Goal: Task Accomplishment & Management: Use online tool/utility

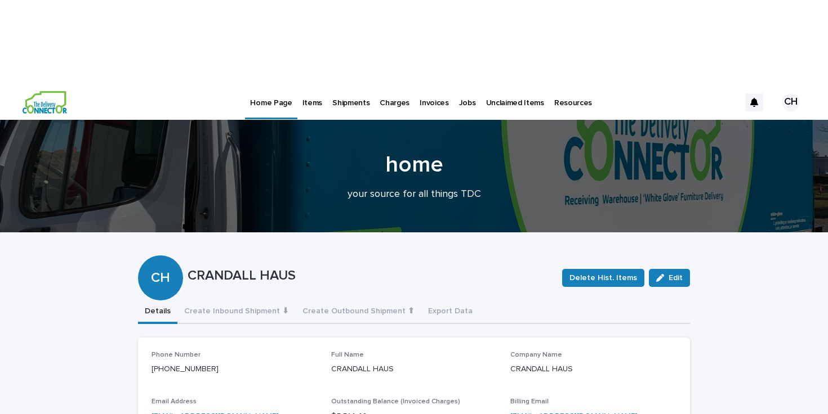
click at [305, 84] on p "Items" at bounding box center [312, 96] width 20 height 24
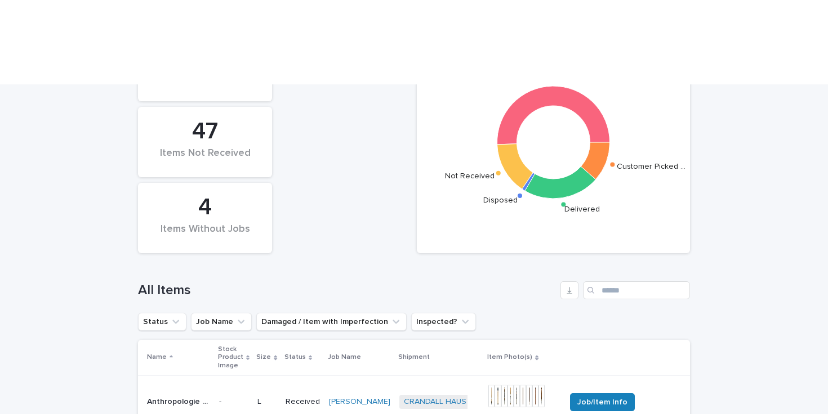
scroll to position [365, 0]
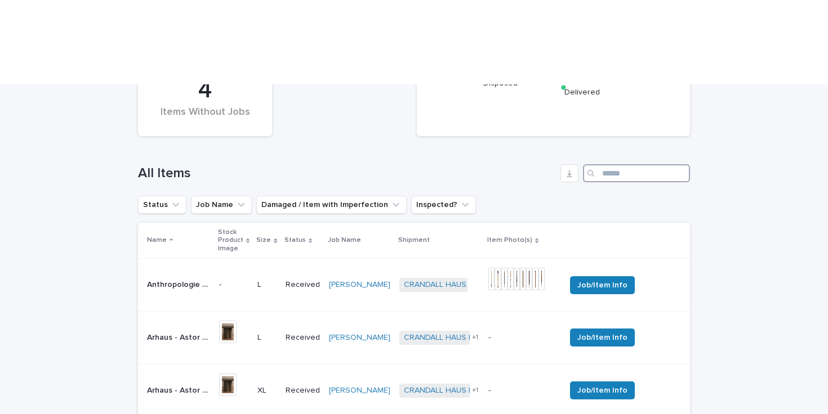
click at [630, 164] on input "Search" at bounding box center [636, 173] width 107 height 18
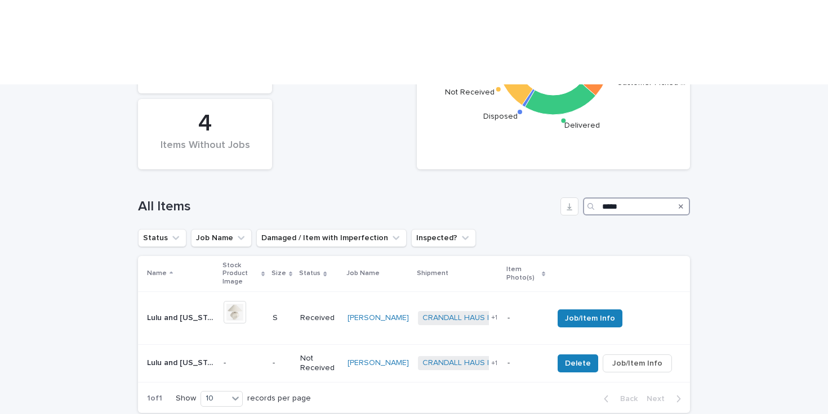
scroll to position [333, 0]
type input "*****"
click at [291, 354] on div "-" at bounding box center [282, 363] width 19 height 19
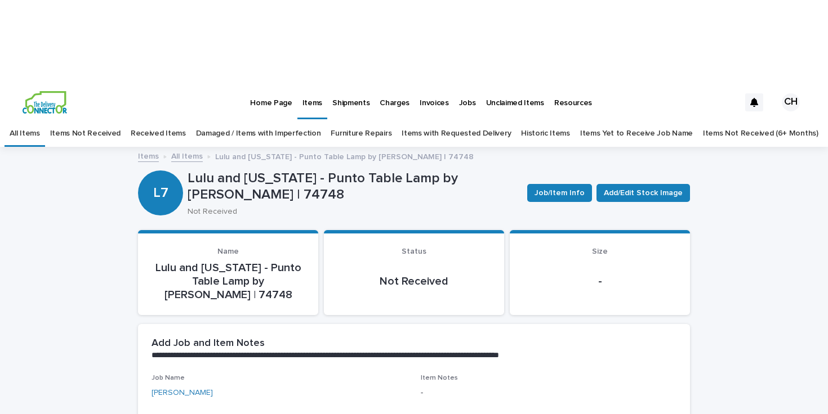
click at [617, 171] on div "Job/Item Info Add/Edit Stock Image" at bounding box center [606, 193] width 167 height 45
click at [619, 188] on span "Add/Edit Stock Image" at bounding box center [643, 193] width 79 height 11
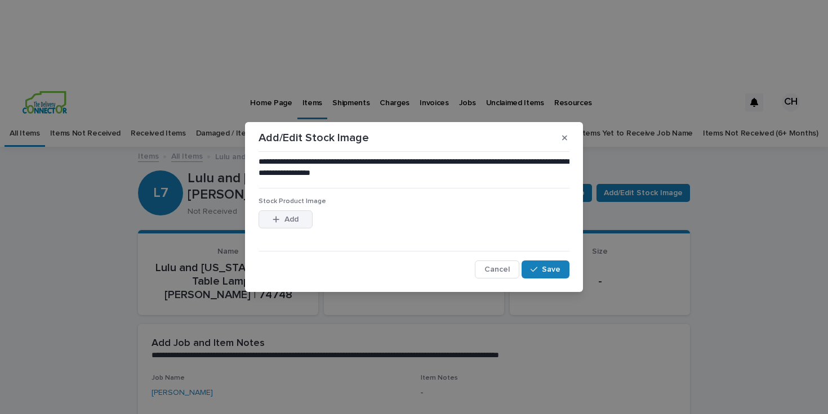
click at [300, 213] on button "Add" at bounding box center [285, 220] width 54 height 18
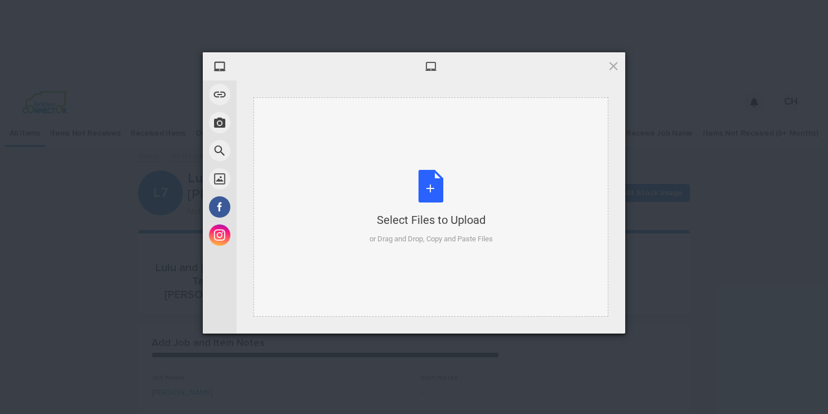
click at [413, 174] on div "Select Files to Upload or Drag and Drop, Copy and Paste Files" at bounding box center [430, 207] width 123 height 75
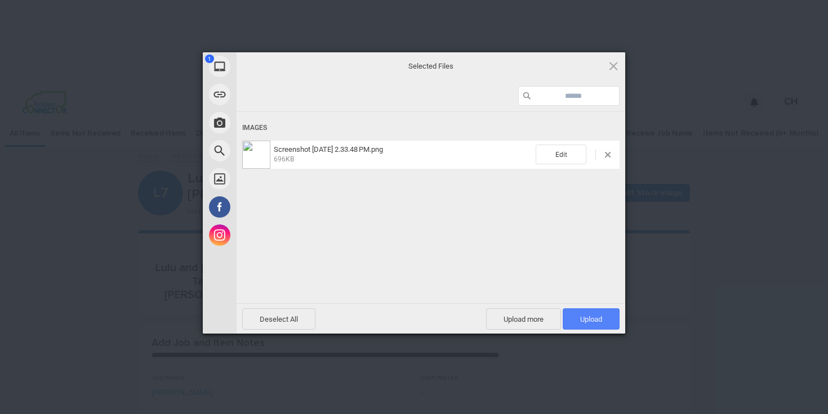
click at [599, 311] on span "Upload 1" at bounding box center [591, 319] width 57 height 21
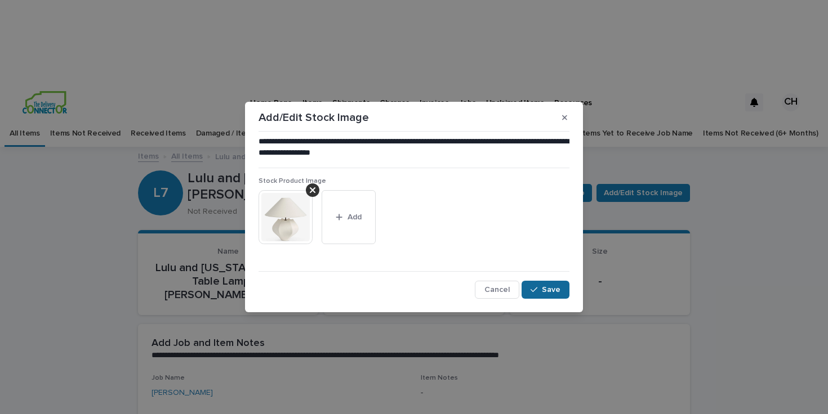
click at [546, 291] on span "Save" at bounding box center [551, 290] width 19 height 8
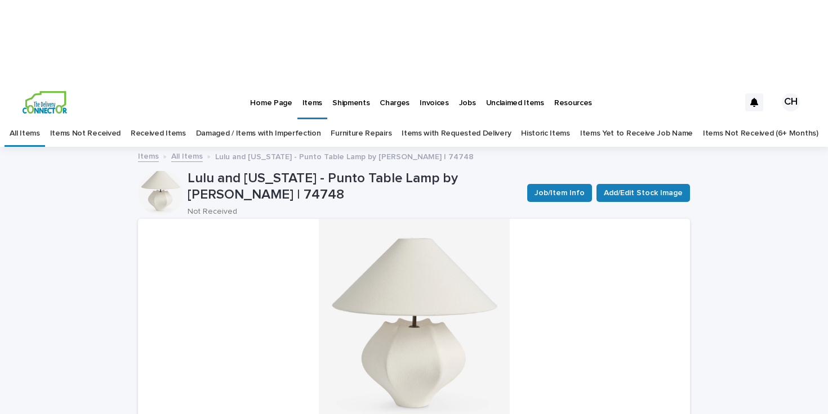
click at [197, 149] on link "All Items" at bounding box center [187, 155] width 32 height 13
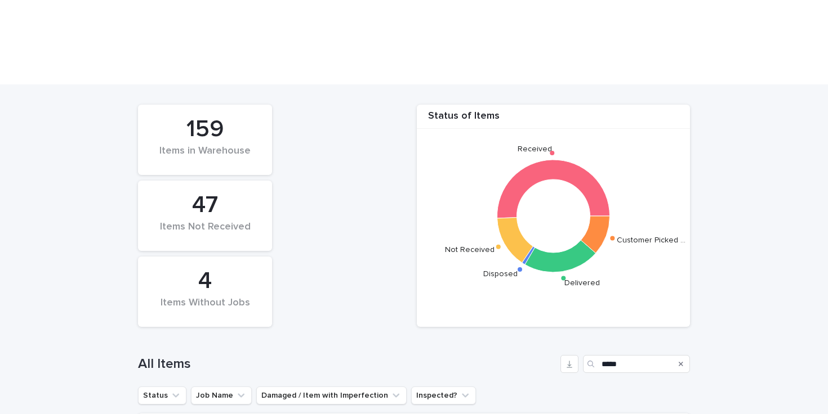
scroll to position [297, 0]
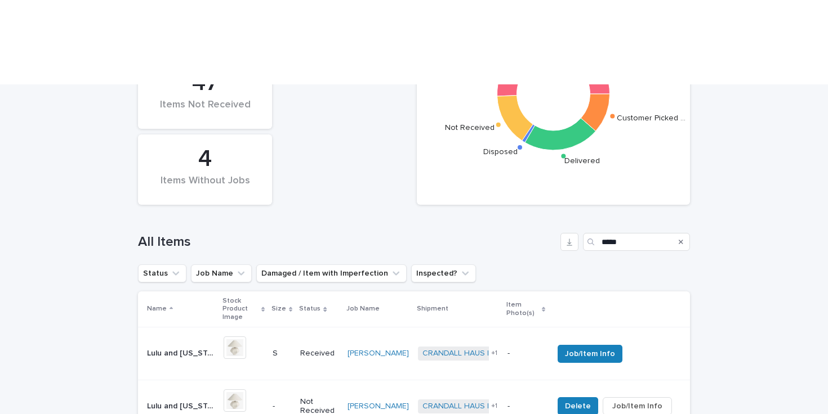
click at [681, 233] on button "Search" at bounding box center [680, 242] width 5 height 18
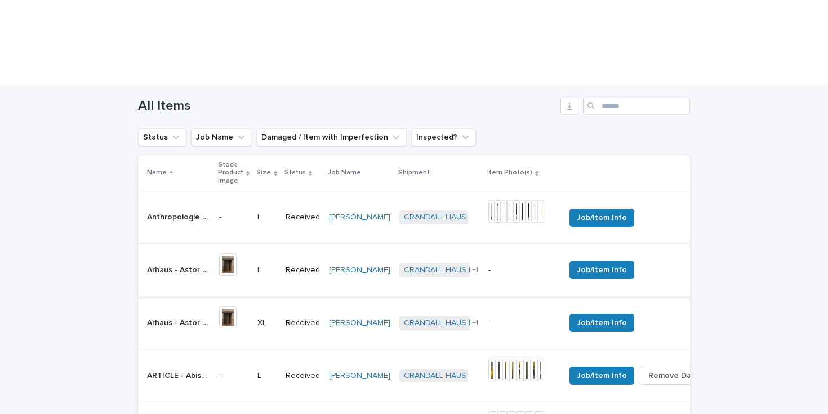
scroll to position [400, 0]
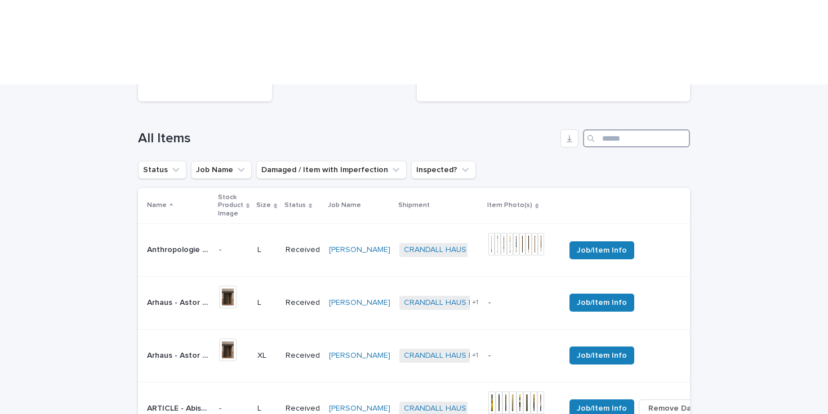
click at [645, 130] on input "Search" at bounding box center [636, 139] width 107 height 18
type input "****"
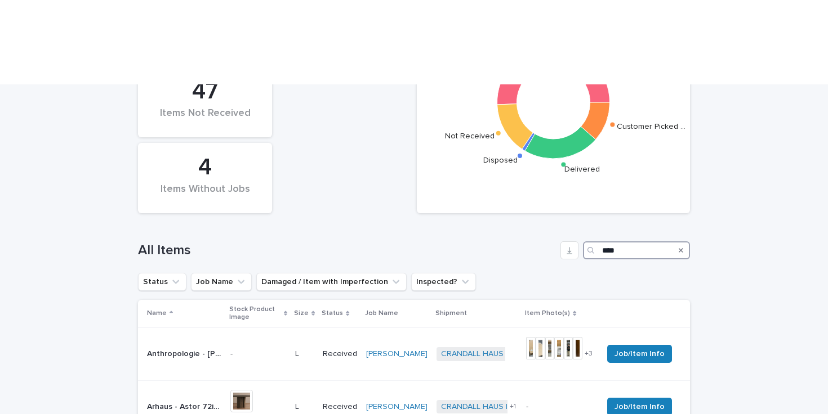
scroll to position [290, 0]
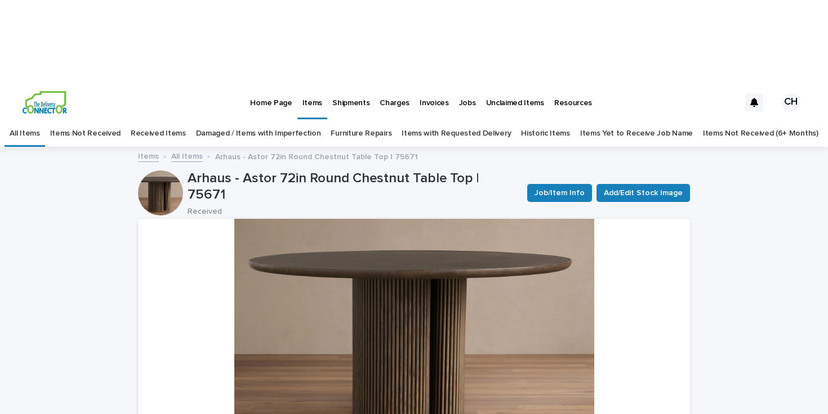
click at [189, 149] on link "All Items" at bounding box center [187, 155] width 32 height 13
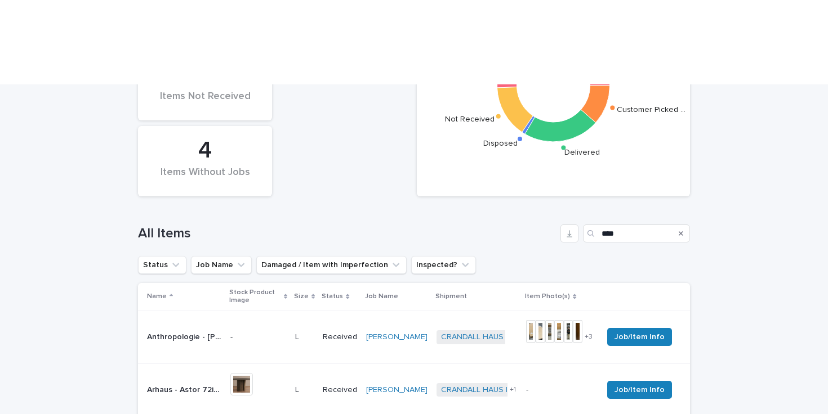
scroll to position [378, 0]
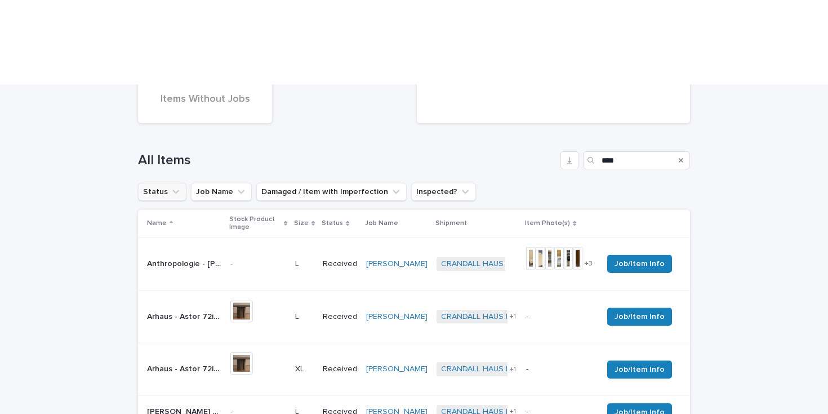
click at [154, 183] on button "Status" at bounding box center [162, 192] width 48 height 18
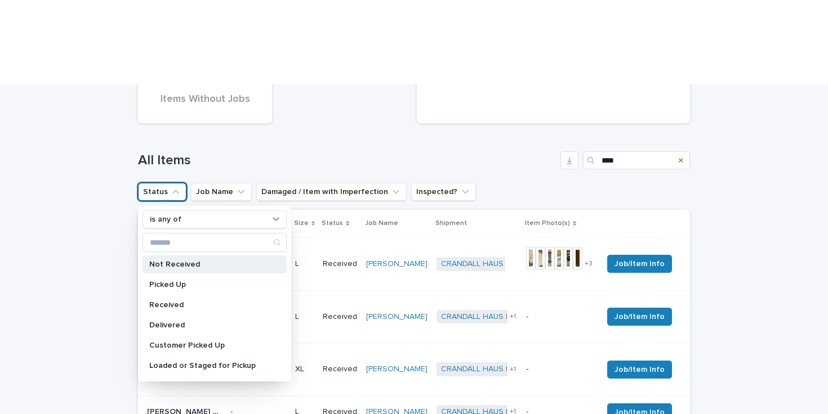
click at [184, 256] on div "Not Received" at bounding box center [214, 265] width 144 height 18
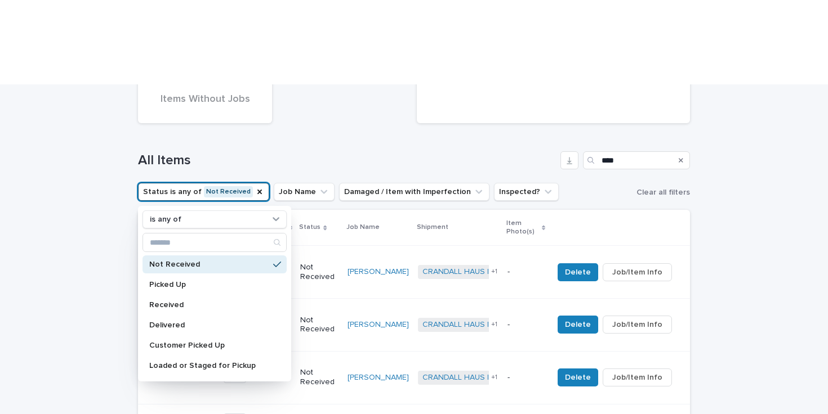
click at [739, 189] on div "Loading... Saving… Loading... Saving… Status of Items Received Not Received Dis…" at bounding box center [414, 337] width 828 height 912
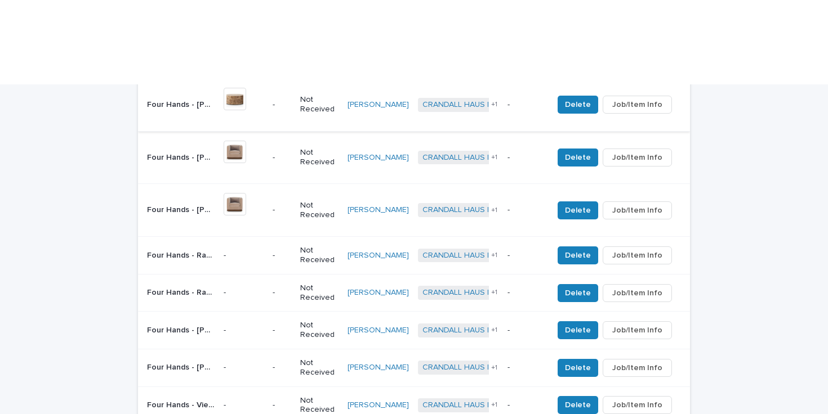
scroll to position [661, 0]
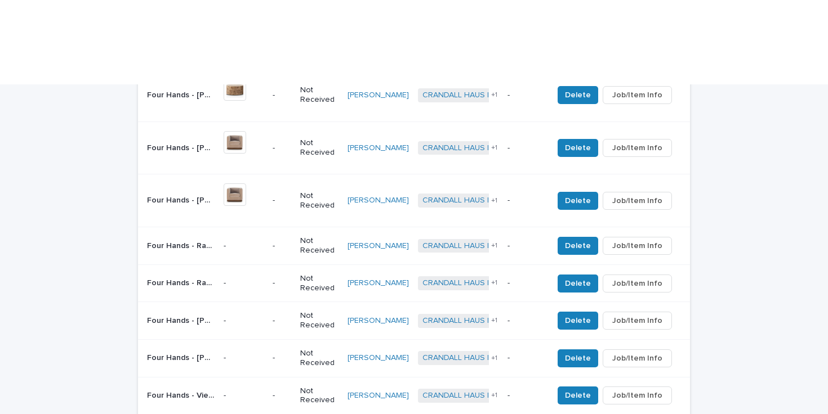
click at [223, 381] on div "30" at bounding box center [223, 382] width 41 height 14
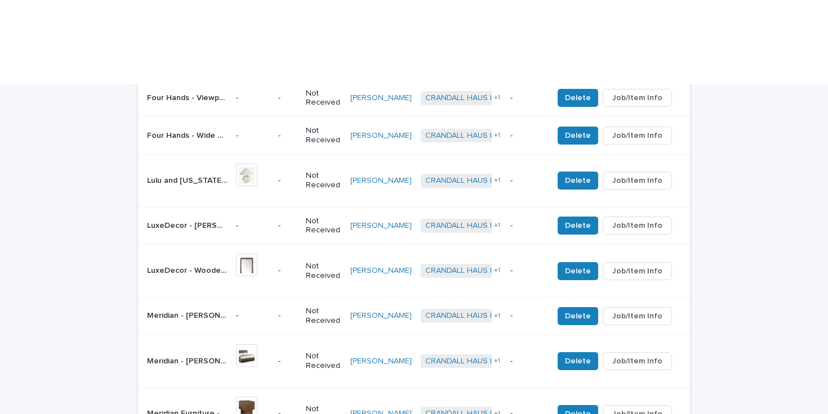
scroll to position [958, 0]
click at [211, 307] on div "Meridian - [PERSON_NAME] Bench 22043Olive | 74741 Meridian - [PERSON_NAME] Benc…" at bounding box center [187, 316] width 80 height 19
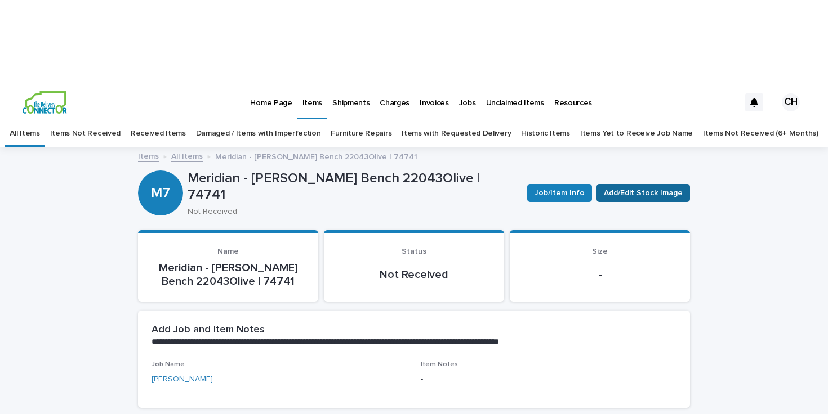
click at [622, 184] on button "Add/Edit Stock Image" at bounding box center [642, 193] width 93 height 18
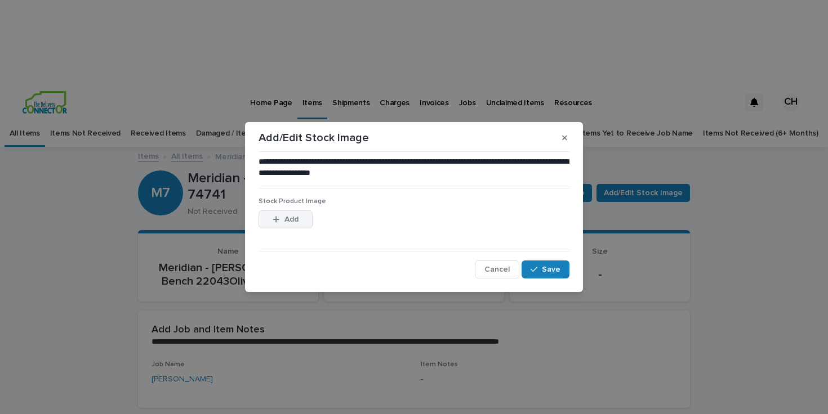
click at [283, 211] on button "Add" at bounding box center [285, 220] width 54 height 18
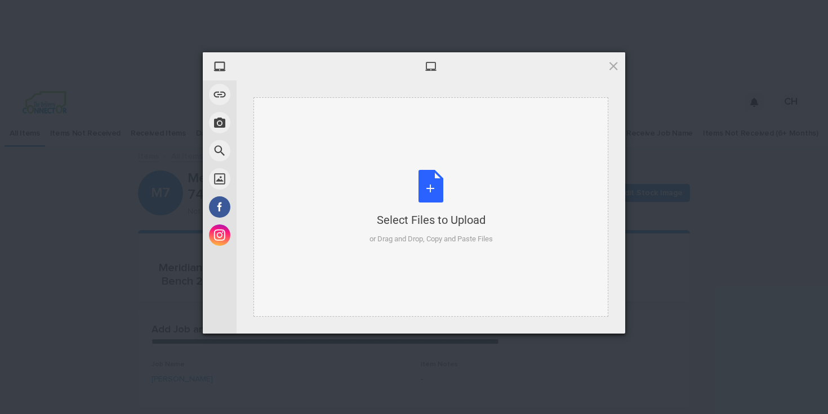
click at [427, 195] on div "Select Files to Upload or Drag and Drop, Copy and Paste Files" at bounding box center [430, 207] width 123 height 75
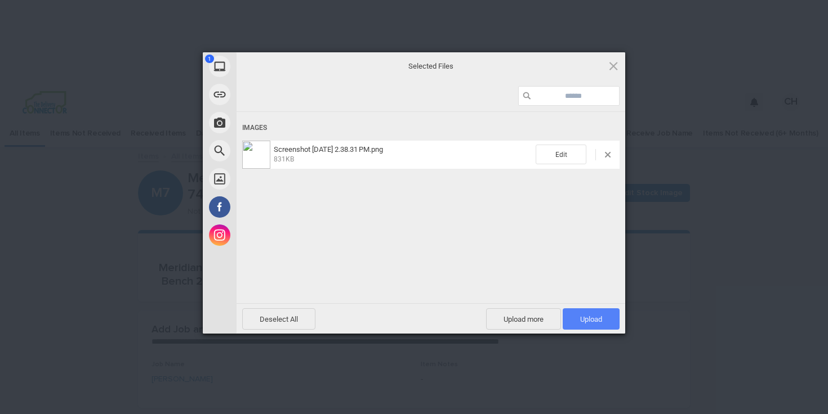
click at [594, 319] on span "Upload 1" at bounding box center [591, 319] width 22 height 8
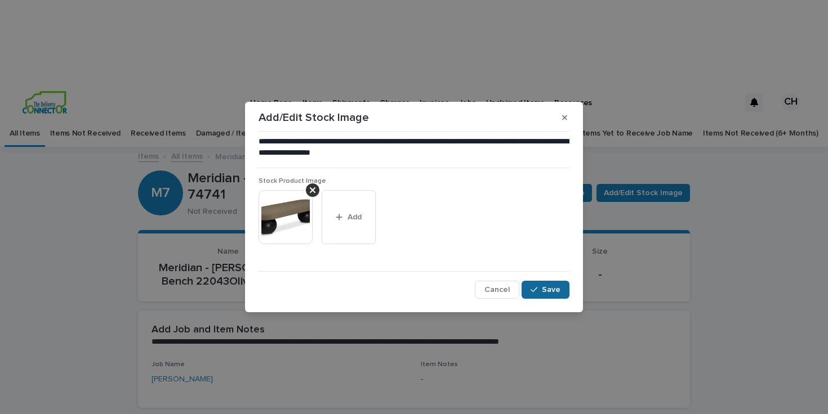
click at [547, 283] on button "Save" at bounding box center [545, 290] width 48 height 18
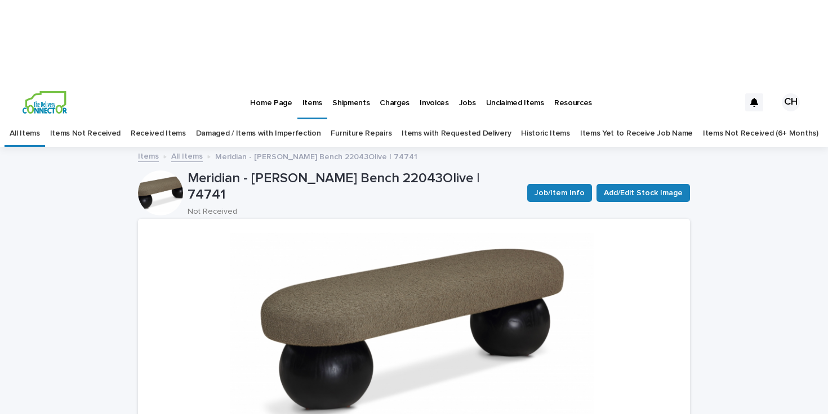
click at [185, 149] on link "All Items" at bounding box center [187, 155] width 32 height 13
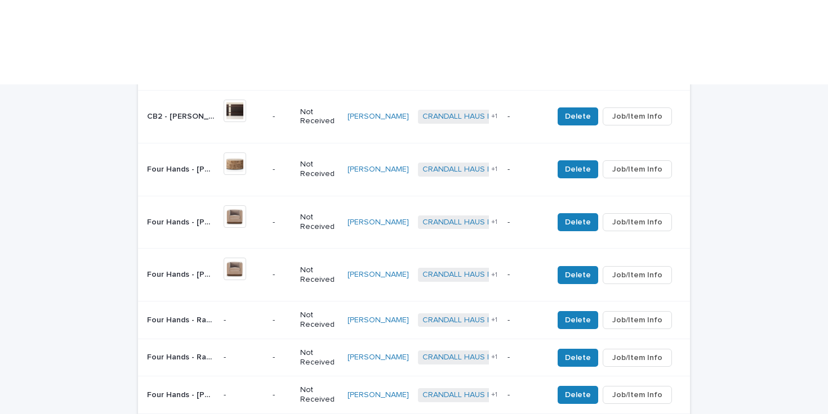
scroll to position [588, 0]
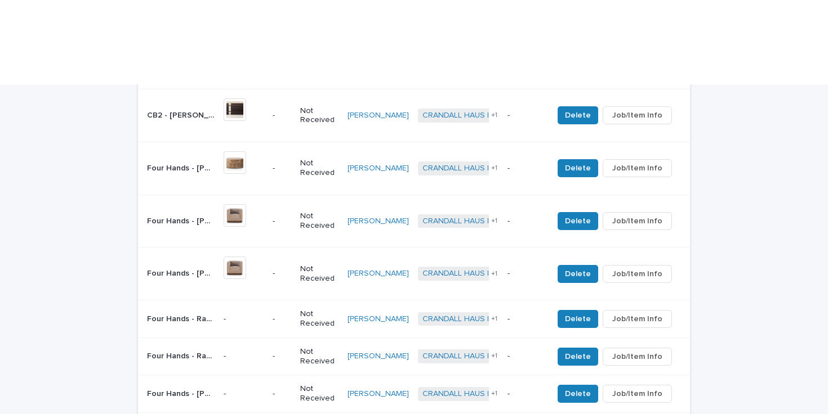
click at [197, 313] on p "Four Hands - Ramara Outdoor Nesting End Table | 74973" at bounding box center [182, 319] width 70 height 12
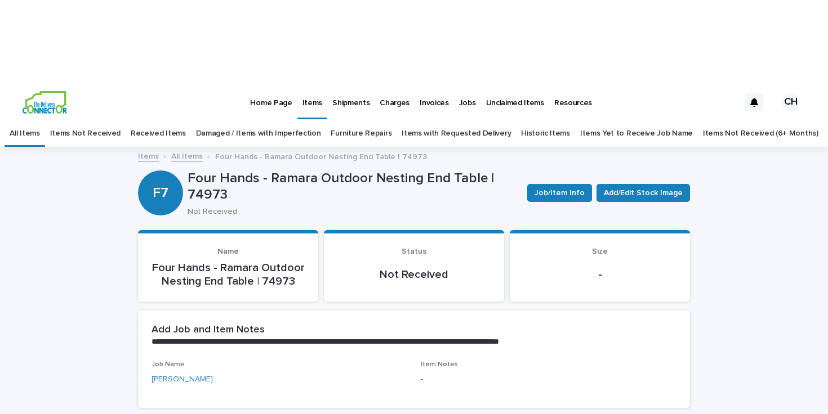
click at [190, 149] on link "All Items" at bounding box center [187, 155] width 32 height 13
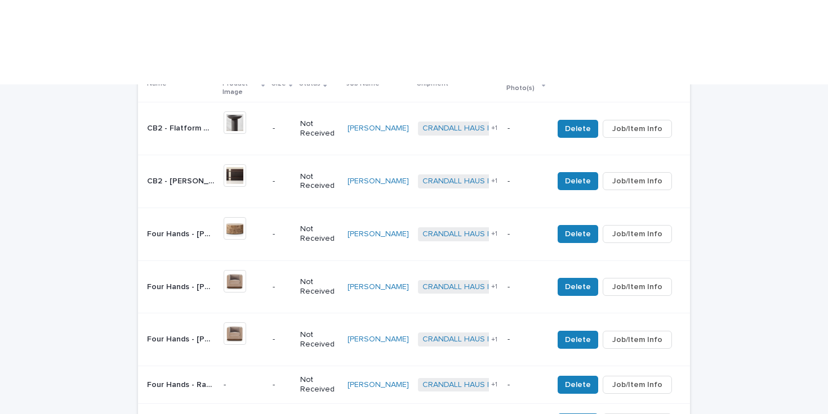
scroll to position [606, 0]
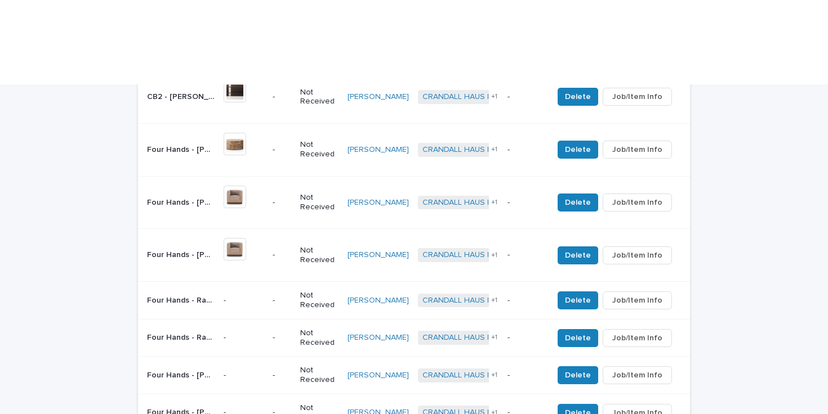
click at [251, 294] on div "-" at bounding box center [244, 300] width 40 height 12
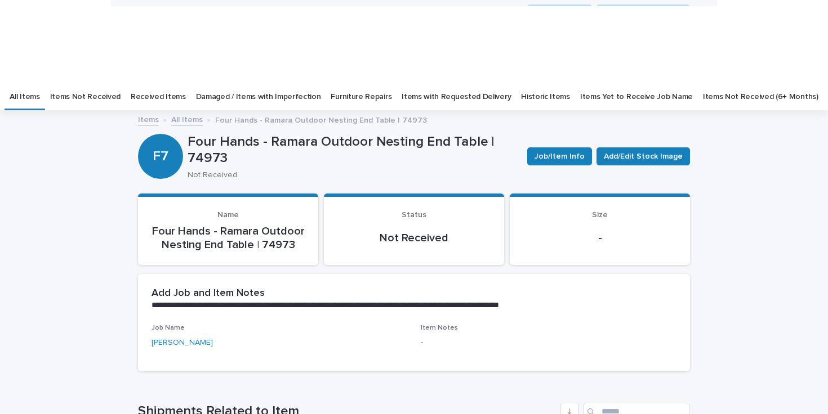
scroll to position [36, 0]
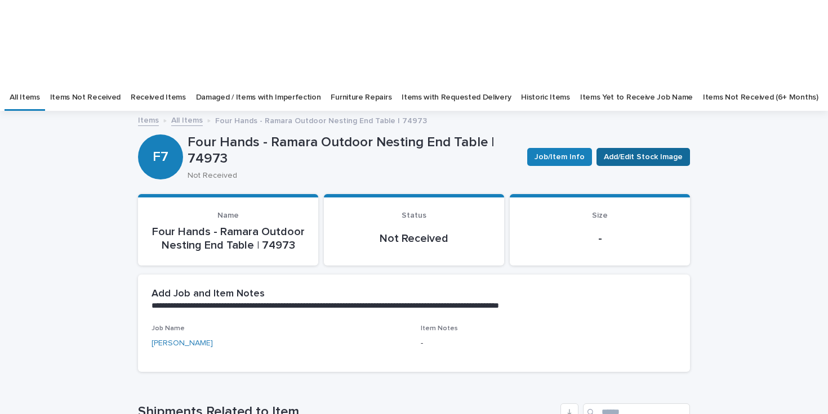
click at [660, 151] on span "Add/Edit Stock Image" at bounding box center [643, 156] width 79 height 11
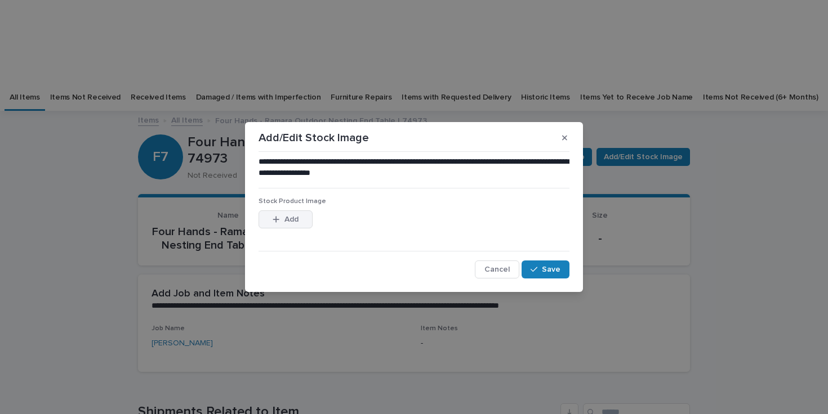
click at [306, 222] on button "Add" at bounding box center [285, 220] width 54 height 18
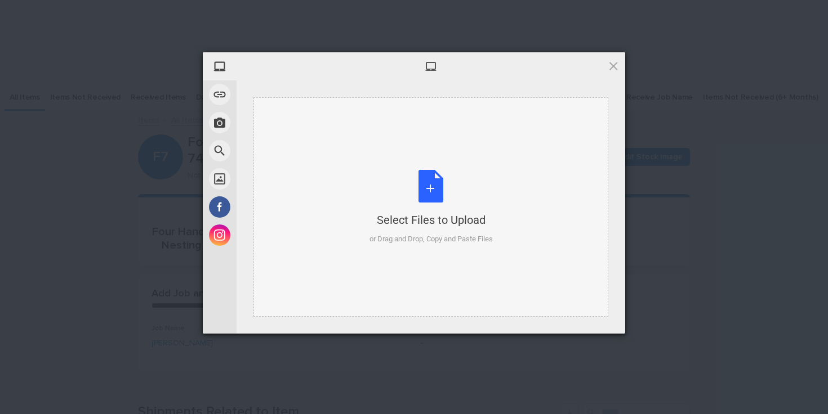
click at [419, 159] on div "Select Files to Upload or Drag and Drop, Copy and Paste Files" at bounding box center [430, 207] width 355 height 220
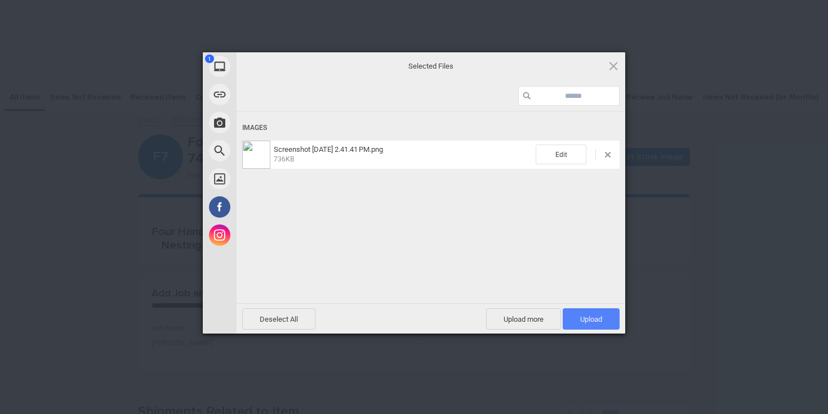
click at [582, 319] on span "Upload 1" at bounding box center [591, 319] width 22 height 8
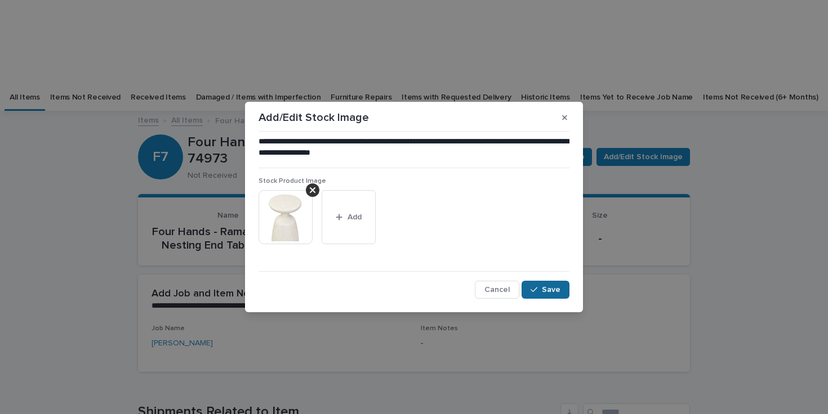
click at [549, 288] on span "Save" at bounding box center [551, 290] width 19 height 8
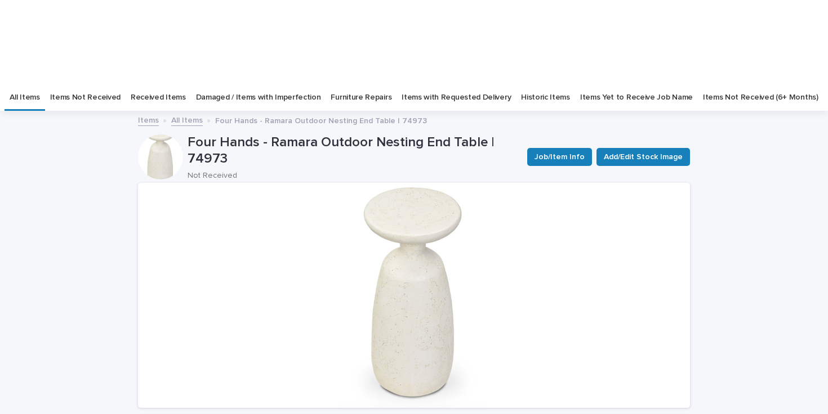
click at [182, 113] on link "All Items" at bounding box center [187, 119] width 32 height 13
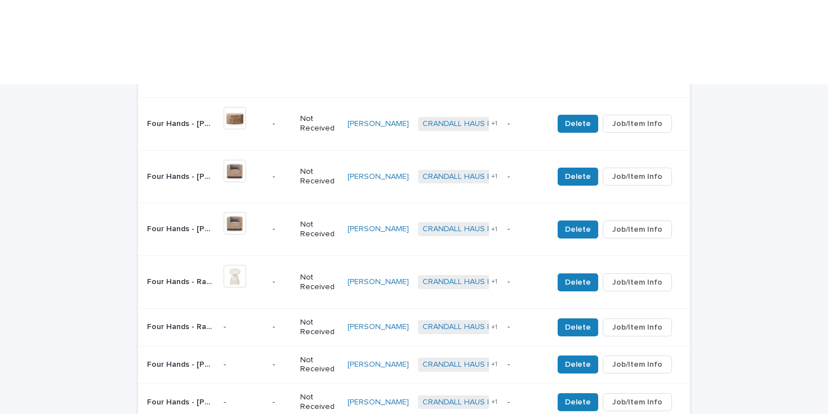
scroll to position [634, 0]
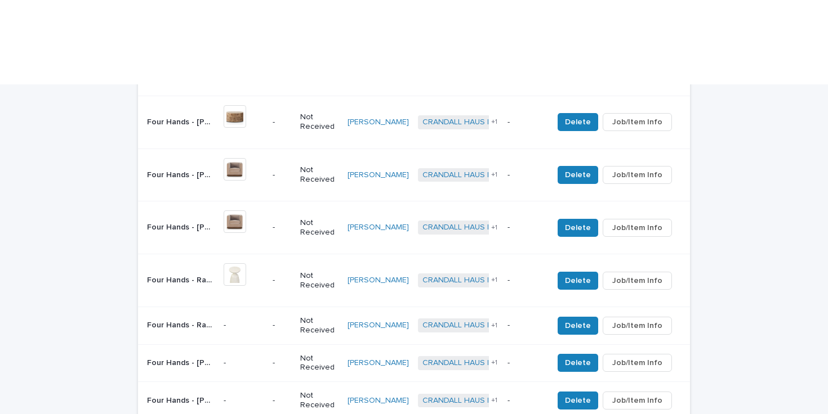
click at [256, 321] on p "-" at bounding box center [244, 326] width 40 height 10
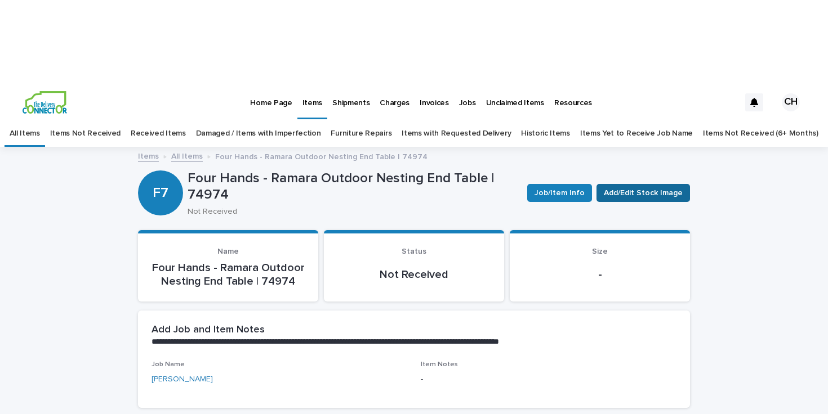
click at [639, 188] on span "Add/Edit Stock Image" at bounding box center [643, 193] width 79 height 11
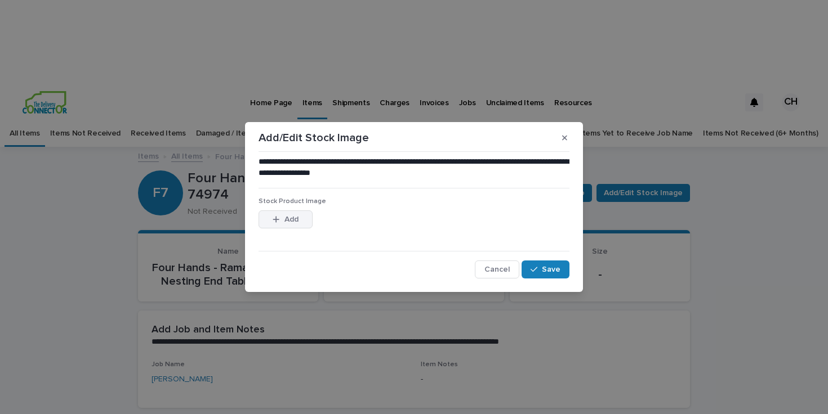
click at [281, 221] on div "button" at bounding box center [278, 220] width 11 height 8
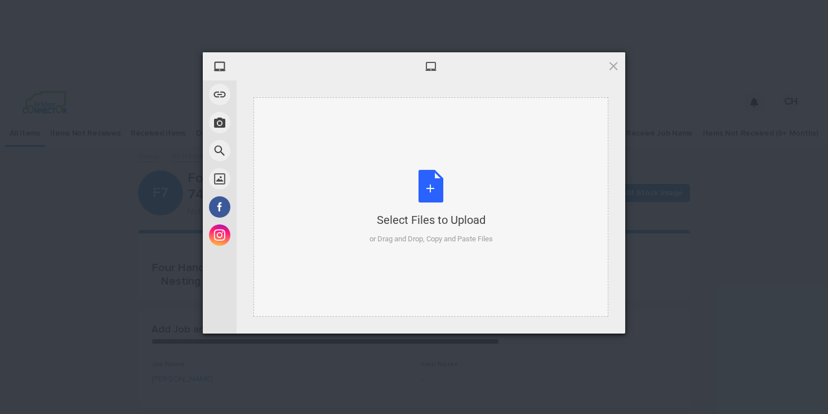
click at [346, 163] on div "Select Files to Upload or Drag and Drop, Copy and Paste Files" at bounding box center [430, 207] width 355 height 220
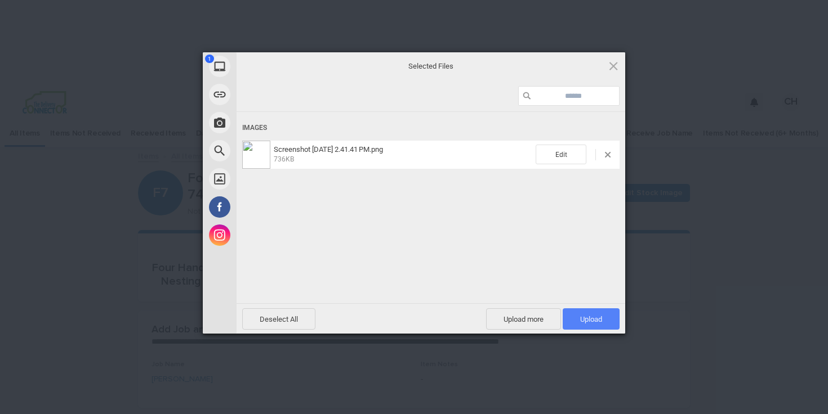
click at [586, 319] on span "Upload 1" at bounding box center [591, 319] width 22 height 8
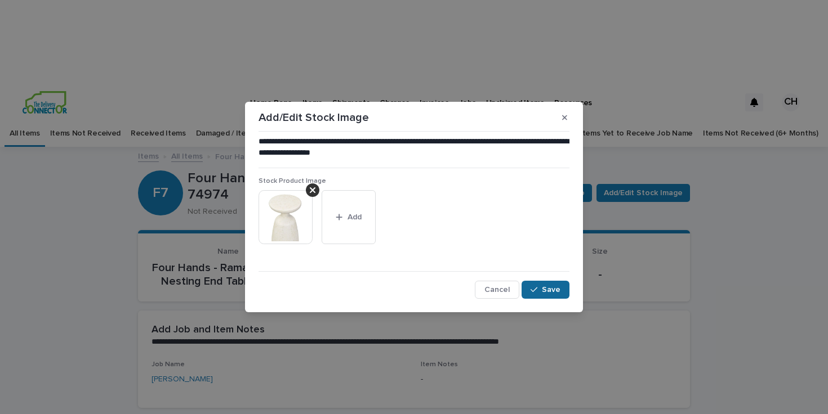
click at [537, 293] on icon "button" at bounding box center [533, 290] width 7 height 8
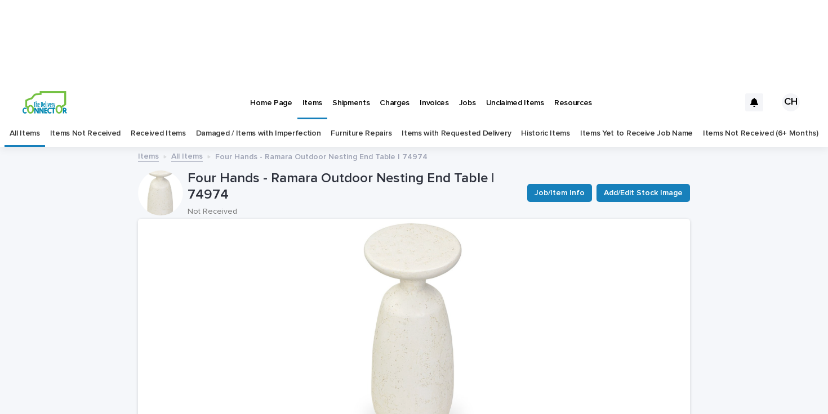
click at [182, 149] on link "All Items" at bounding box center [187, 155] width 32 height 13
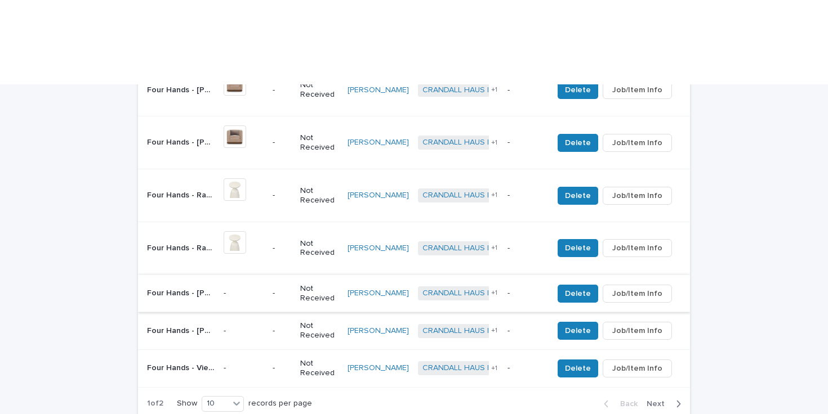
scroll to position [728, 0]
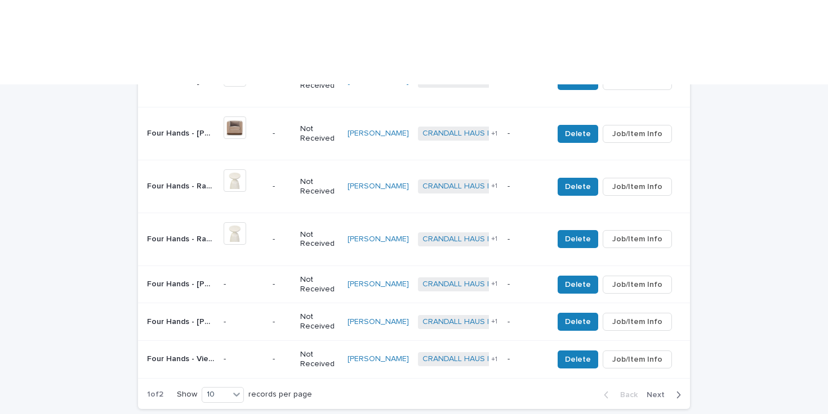
click at [197, 278] on p "Four Hands - [PERSON_NAME] Outdoor End Table | 74971" at bounding box center [182, 284] width 70 height 12
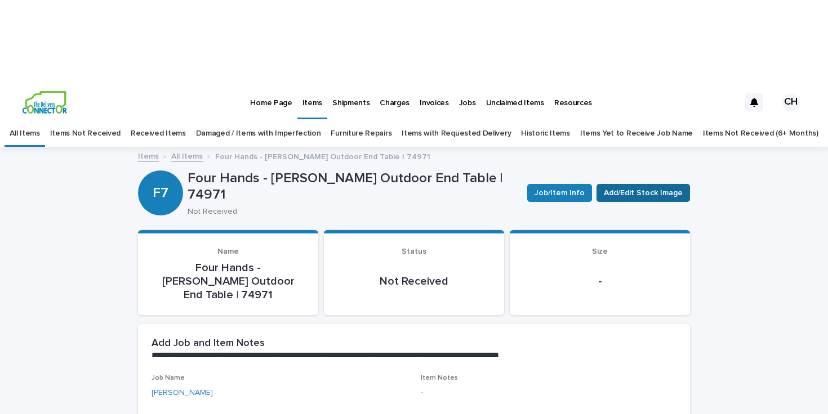
click at [645, 184] on button "Add/Edit Stock Image" at bounding box center [642, 193] width 93 height 18
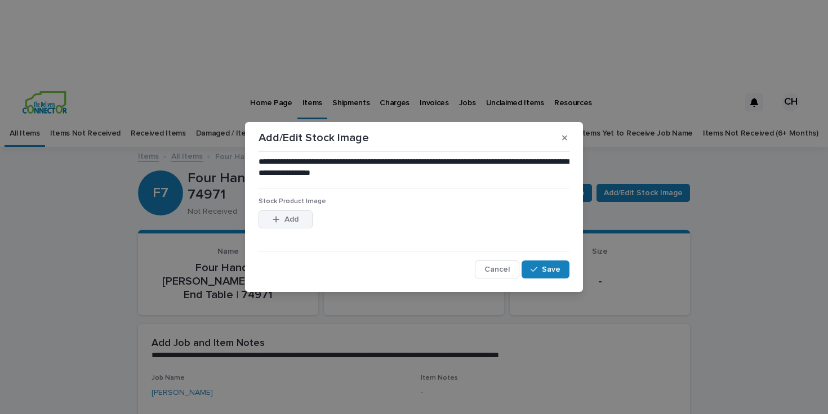
click at [261, 215] on button "Add" at bounding box center [285, 220] width 54 height 18
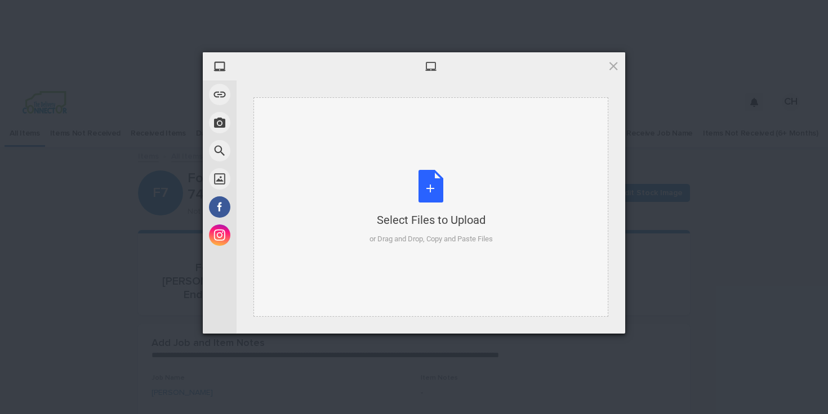
click at [532, 255] on div "Select Files to Upload or Drag and Drop, Copy and Paste Files" at bounding box center [430, 207] width 355 height 220
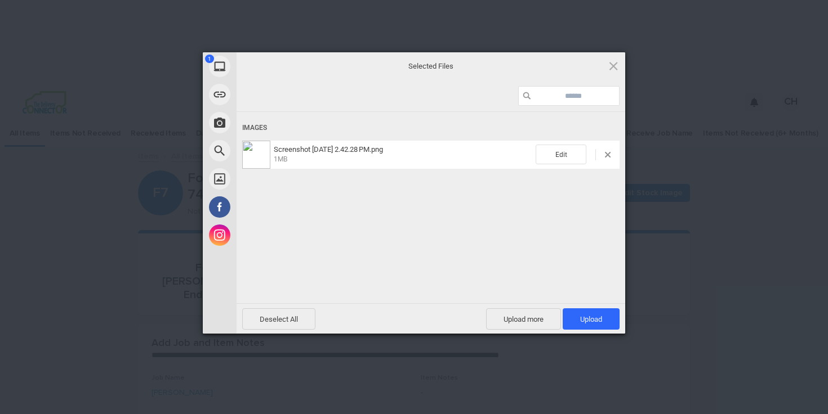
click at [599, 300] on div "Images Screenshot [DATE] 2.42.28 PM.png 1MB Edit" at bounding box center [430, 206] width 389 height 189
click at [593, 318] on span "Upload 1" at bounding box center [591, 319] width 22 height 8
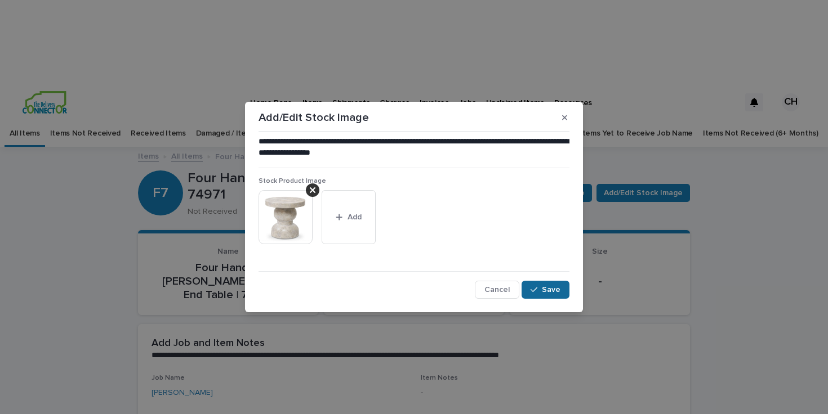
click at [548, 291] on span "Save" at bounding box center [551, 290] width 19 height 8
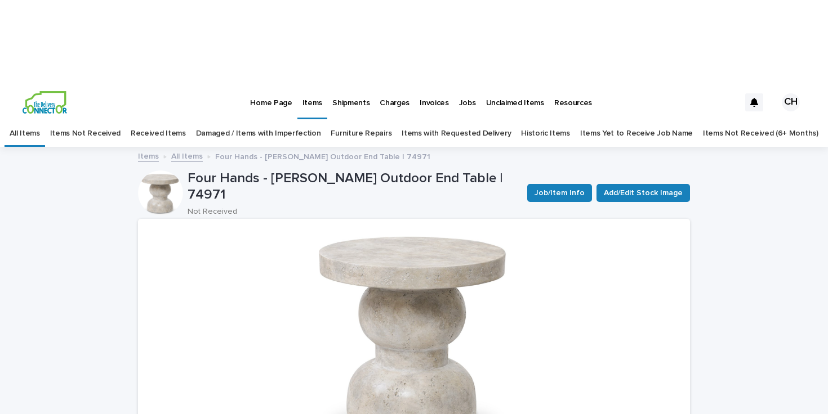
click at [179, 149] on link "All Items" at bounding box center [187, 155] width 32 height 13
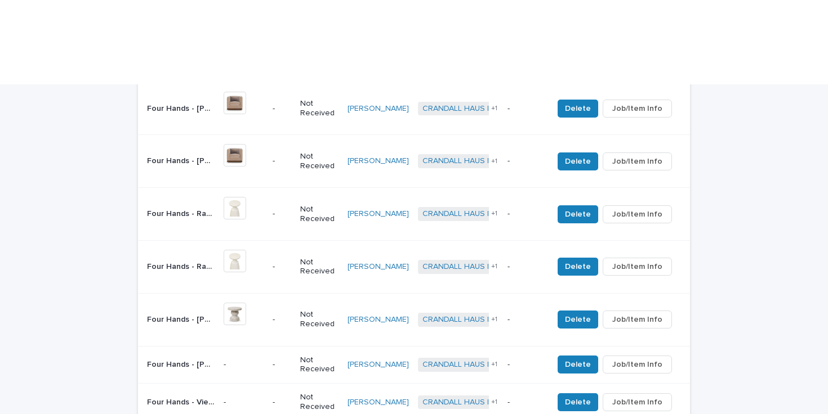
scroll to position [703, 0]
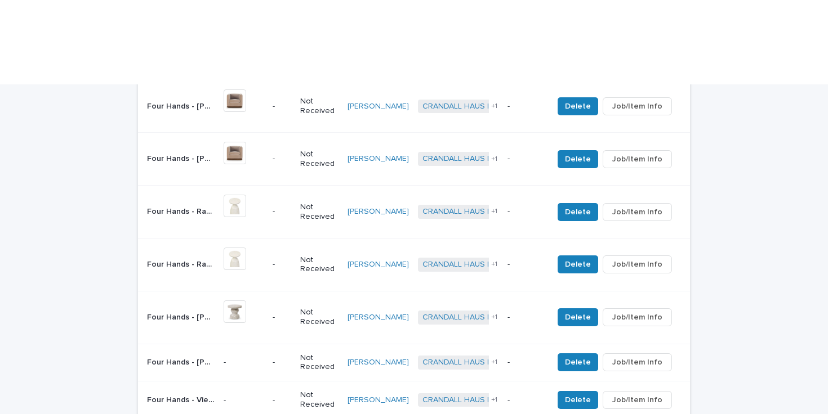
click at [264, 358] on p "-" at bounding box center [244, 363] width 40 height 10
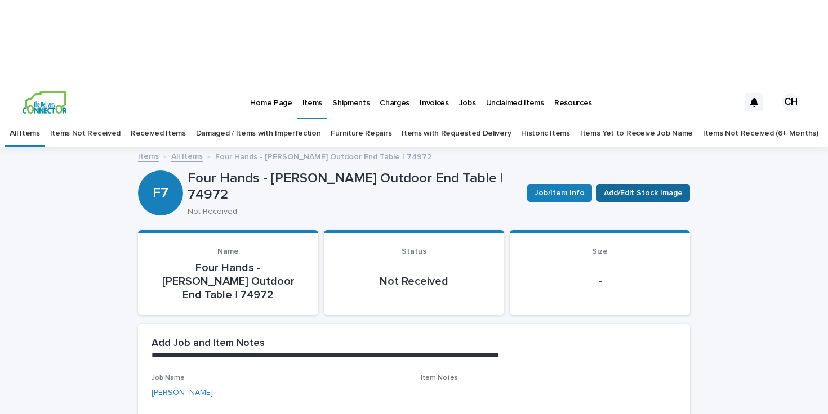
click at [640, 184] on button "Add/Edit Stock Image" at bounding box center [642, 193] width 93 height 18
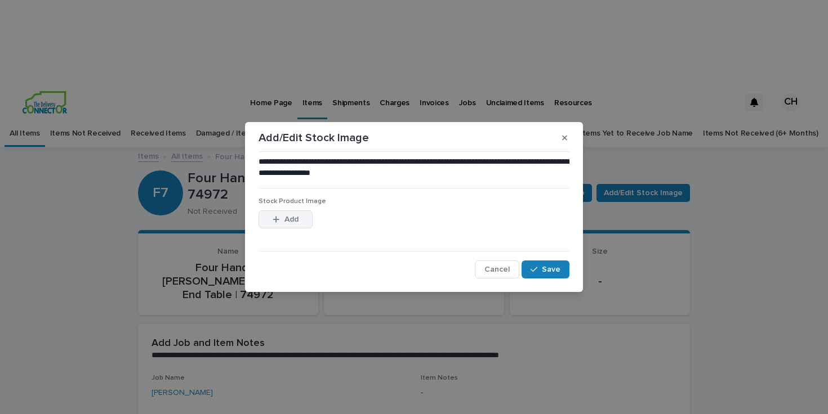
click at [288, 221] on span "Add" at bounding box center [291, 220] width 14 height 8
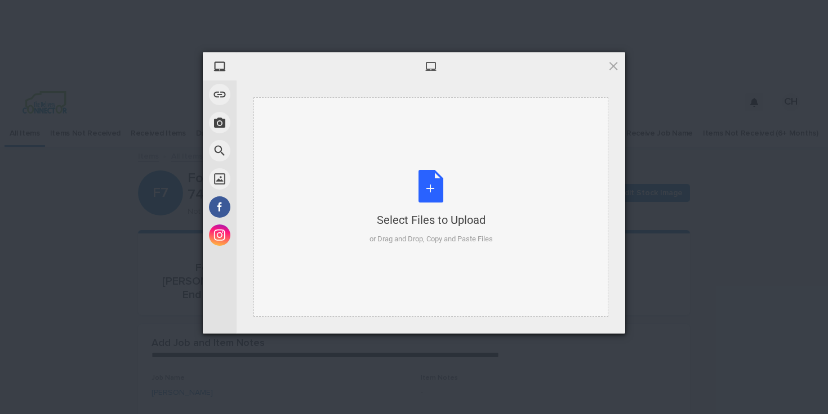
click at [364, 162] on div "Select Files to Upload or Drag and Drop, Copy and Paste Files" at bounding box center [430, 207] width 355 height 220
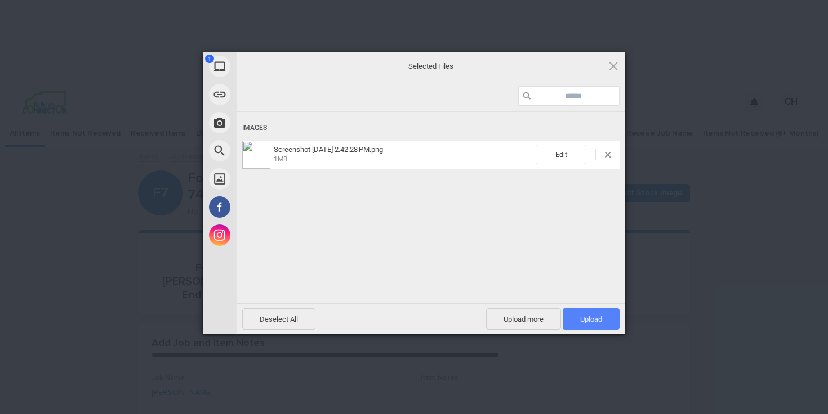
click at [589, 314] on span "Upload 1" at bounding box center [591, 319] width 57 height 21
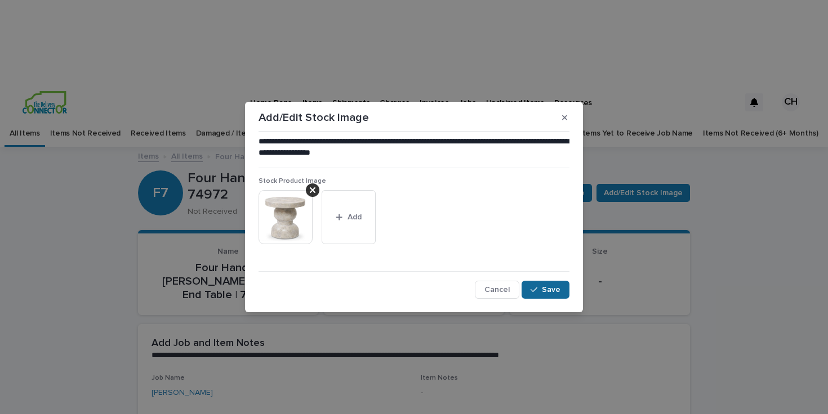
click at [534, 289] on icon "button" at bounding box center [533, 290] width 7 height 8
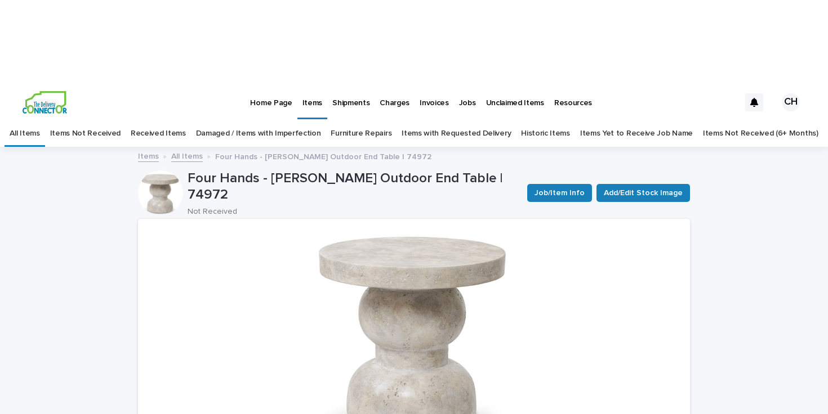
click at [189, 149] on link "All Items" at bounding box center [187, 155] width 32 height 13
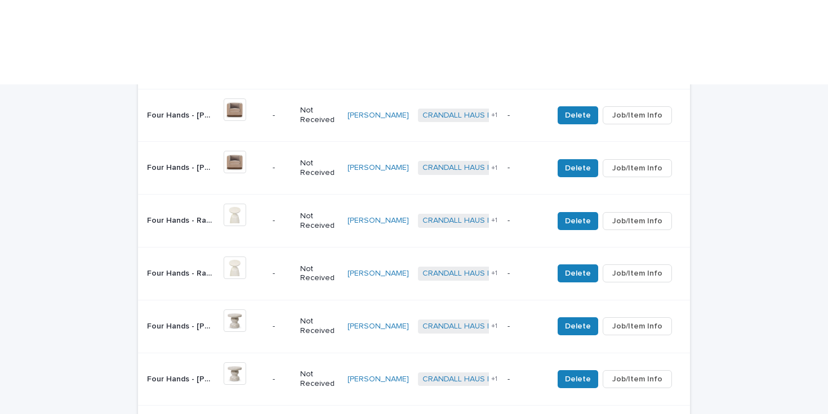
scroll to position [696, 0]
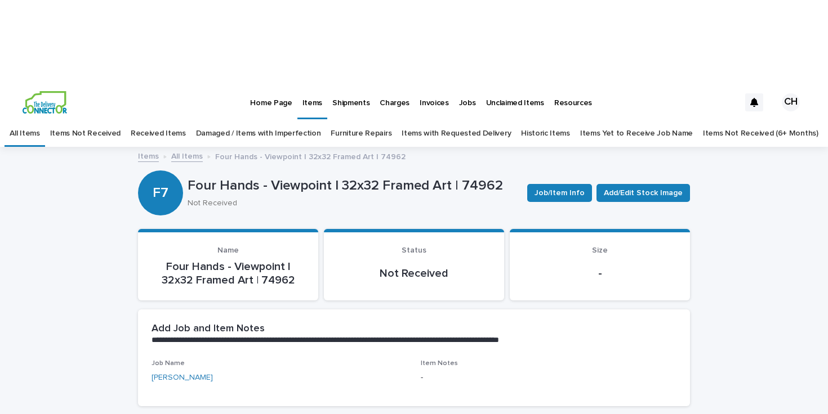
click at [190, 149] on div "Items All Items Four Hands - Viewpoint I 32x32 Framed Art | 74962" at bounding box center [413, 157] width 563 height 16
click at [190, 149] on link "All Items" at bounding box center [187, 155] width 32 height 13
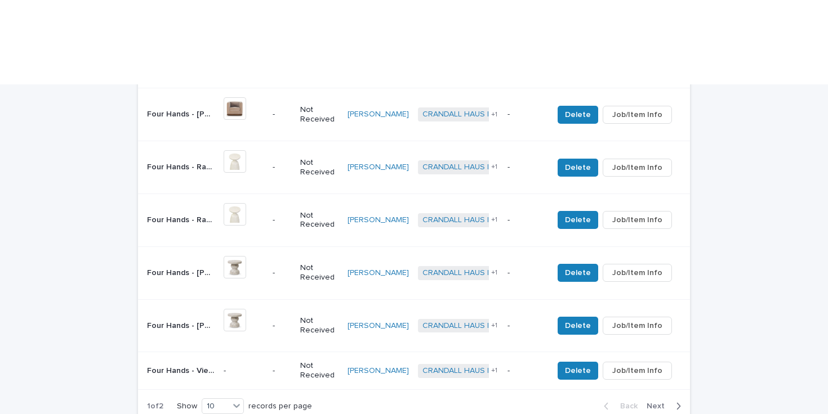
scroll to position [758, 0]
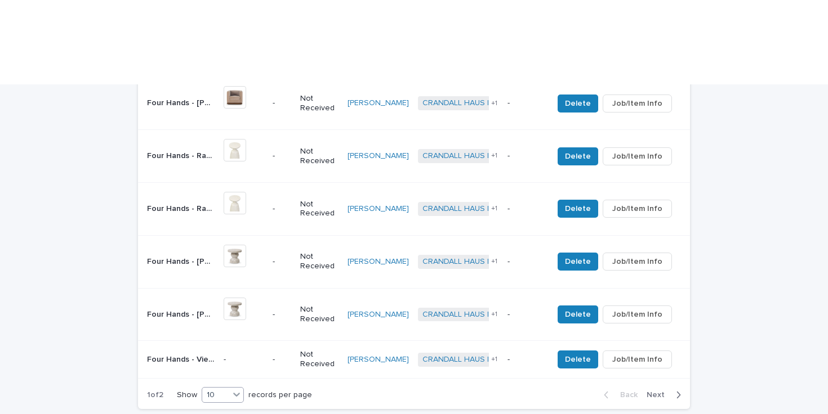
click at [221, 390] on div "10" at bounding box center [215, 396] width 27 height 12
click at [217, 343] on div "30" at bounding box center [223, 345] width 41 height 14
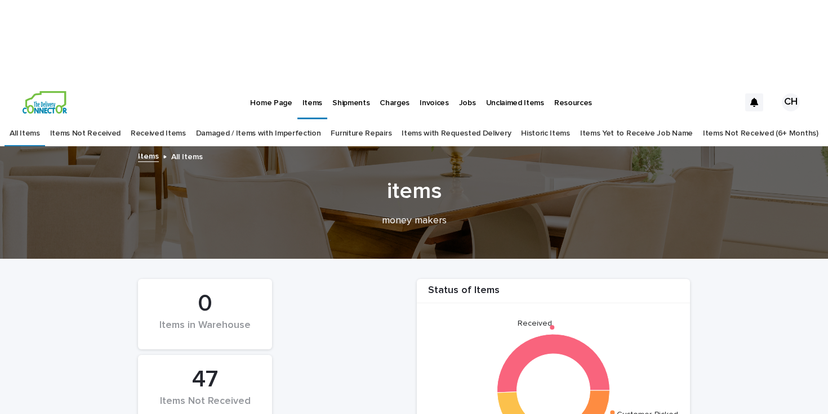
scroll to position [310, 0]
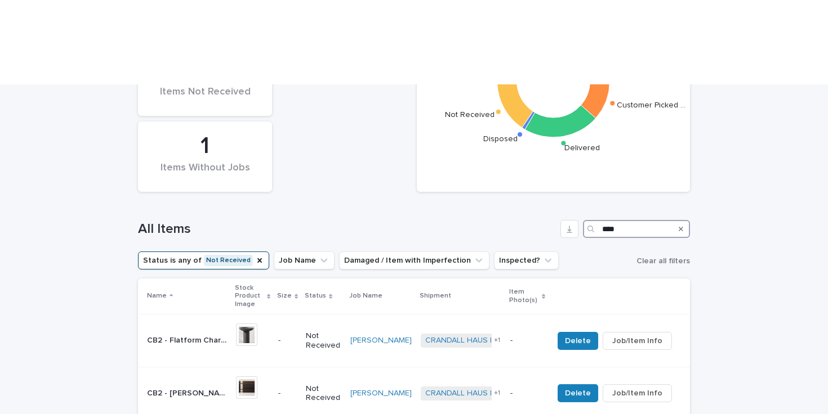
click at [632, 220] on input "****" at bounding box center [636, 229] width 107 height 18
click at [255, 256] on icon "Status" at bounding box center [259, 260] width 9 height 9
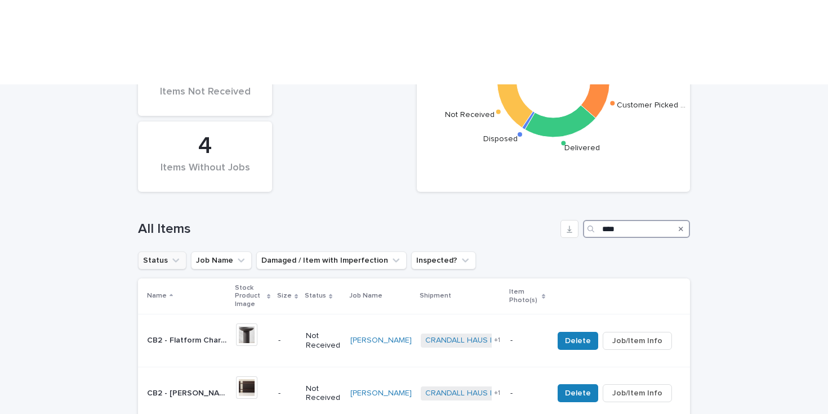
click at [622, 220] on input "****" at bounding box center [636, 229] width 107 height 18
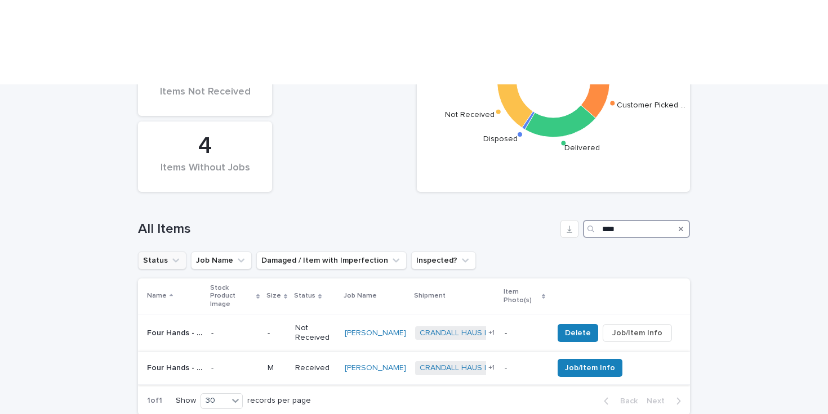
type input "****"
click at [258, 359] on div "-" at bounding box center [234, 368] width 47 height 19
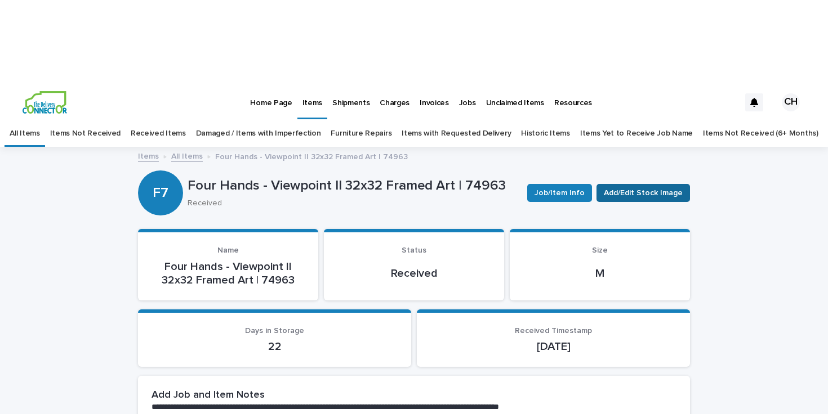
click at [627, 188] on span "Add/Edit Stock Image" at bounding box center [643, 193] width 79 height 11
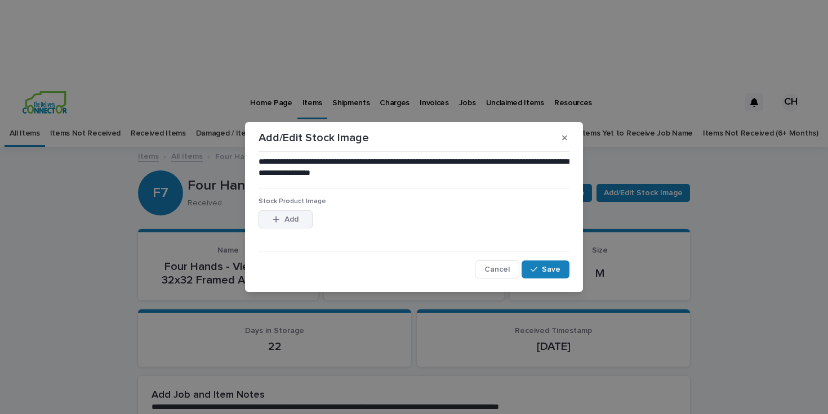
click at [285, 213] on button "Add" at bounding box center [285, 220] width 54 height 18
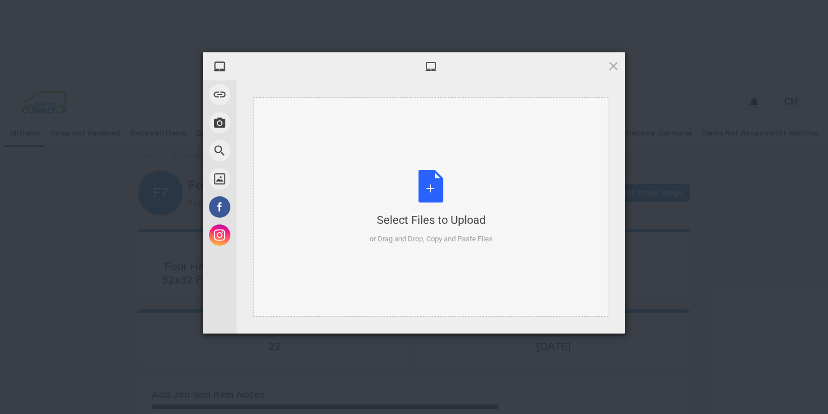
click at [474, 243] on div "or Drag and Drop, Copy and Paste Files" at bounding box center [430, 239] width 123 height 11
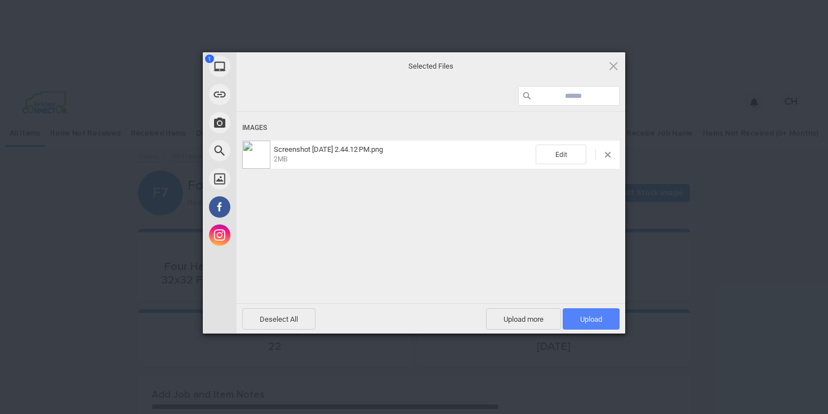
click at [578, 314] on span "Upload 1" at bounding box center [591, 319] width 57 height 21
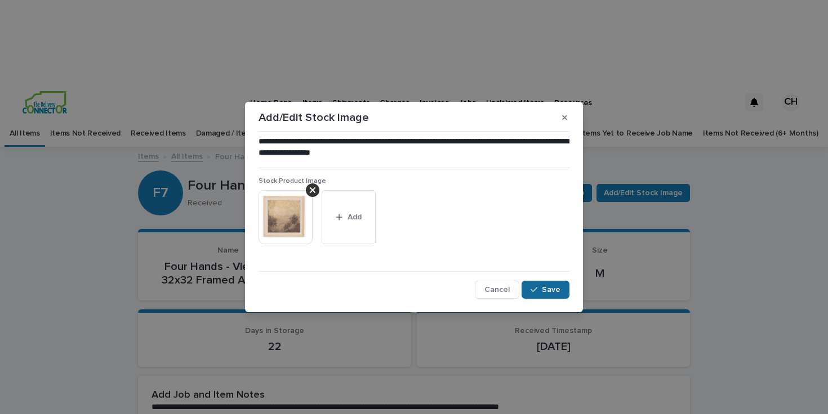
click at [556, 284] on button "Save" at bounding box center [545, 290] width 48 height 18
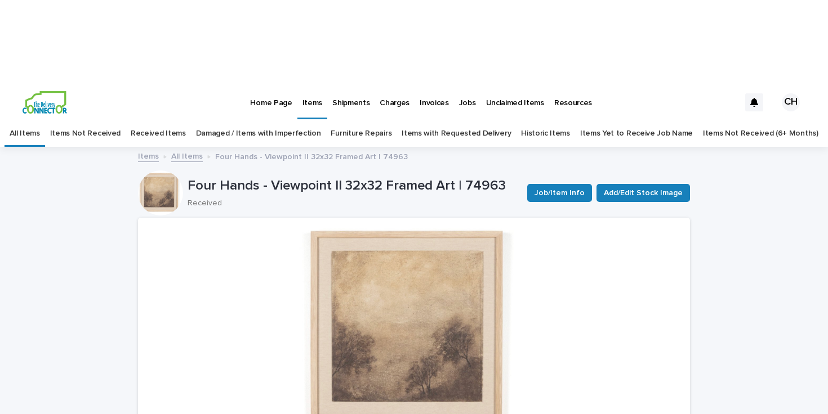
click at [185, 149] on link "All Items" at bounding box center [187, 155] width 32 height 13
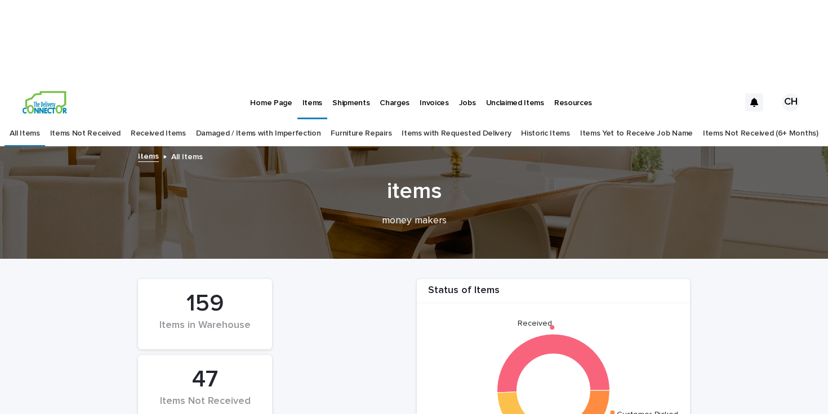
scroll to position [336, 0]
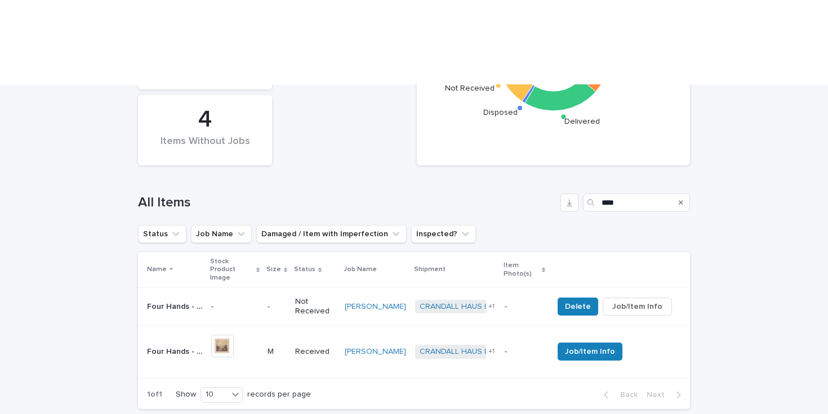
click at [258, 302] on p "-" at bounding box center [234, 307] width 47 height 10
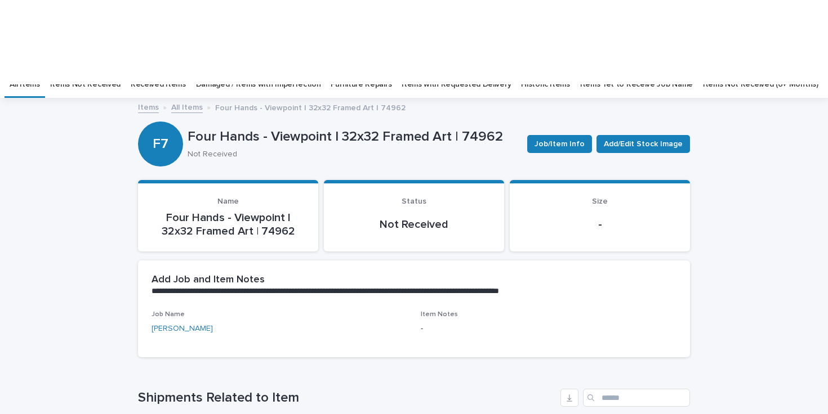
scroll to position [36, 0]
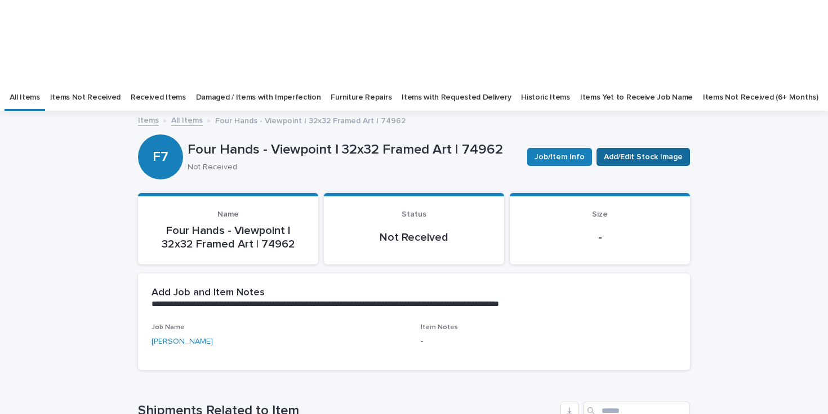
click at [619, 151] on span "Add/Edit Stock Image" at bounding box center [643, 156] width 79 height 11
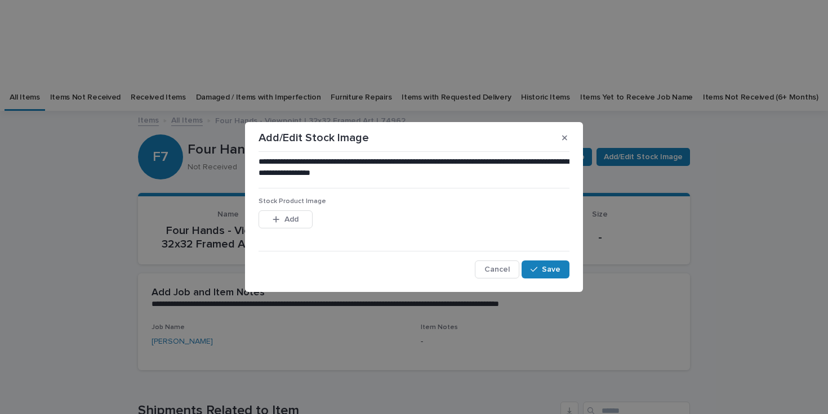
click at [285, 229] on div "Add" at bounding box center [285, 222] width 54 height 23
click at [291, 224] on button "Add" at bounding box center [285, 220] width 54 height 18
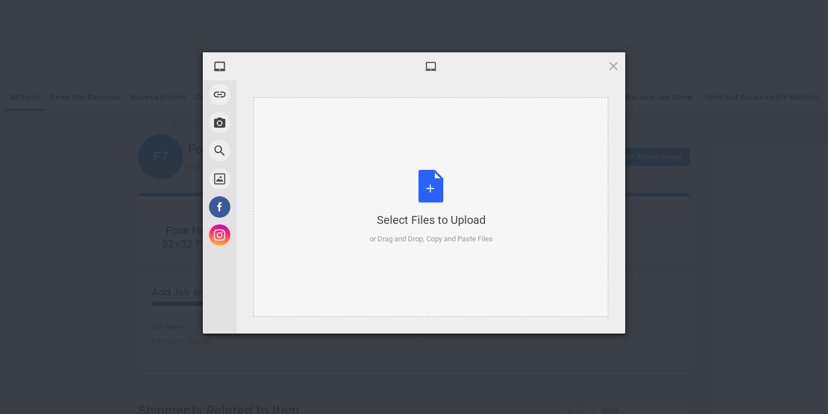
click at [398, 142] on div "Select Files to Upload or Drag and Drop, Copy and Paste Files" at bounding box center [430, 207] width 355 height 220
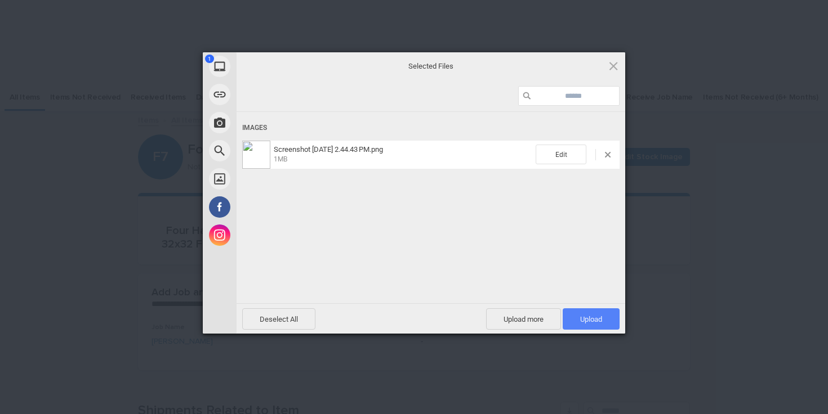
click at [586, 326] on span "Upload 1" at bounding box center [591, 319] width 57 height 21
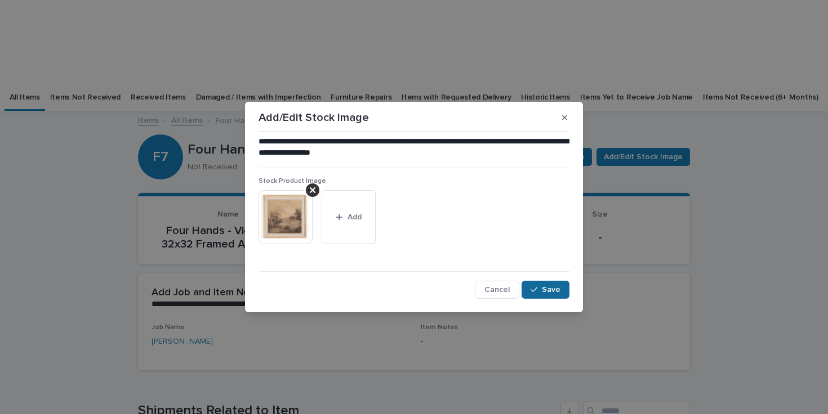
click at [552, 283] on button "Save" at bounding box center [545, 290] width 48 height 18
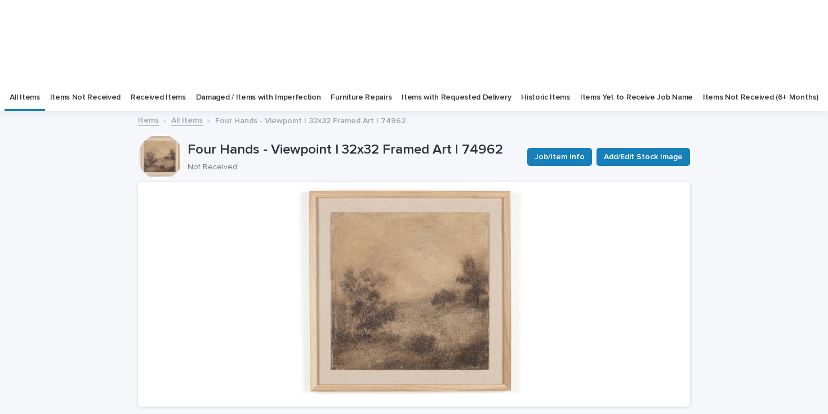
click at [185, 113] on link "All Items" at bounding box center [187, 119] width 32 height 13
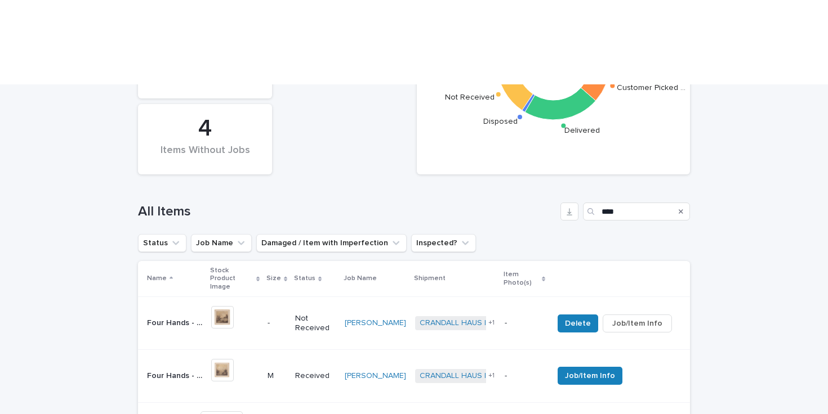
scroll to position [328, 0]
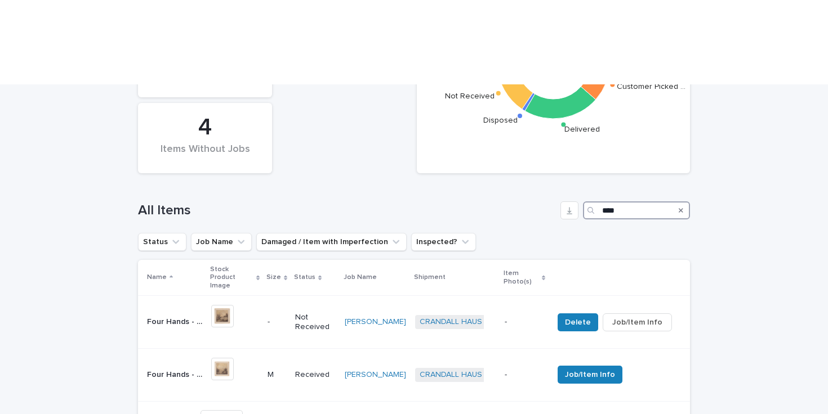
click at [618, 202] on input "****" at bounding box center [636, 211] width 107 height 18
click at [107, 182] on div "Loading... Saving… Loading... Saving… Status of Items Received Not Received Dis…" at bounding box center [414, 214] width 828 height 566
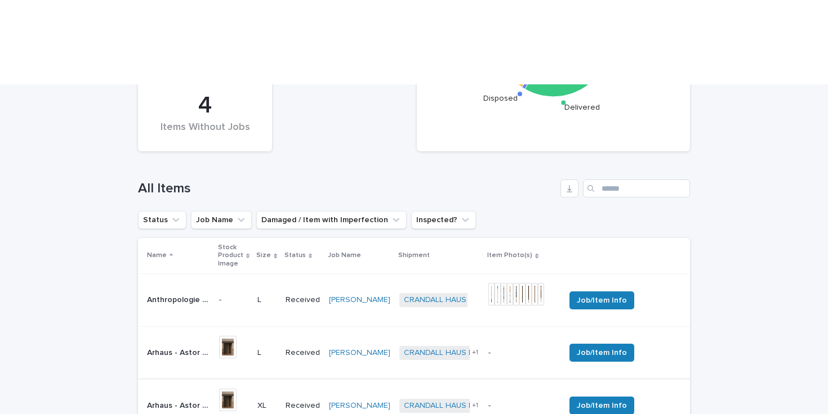
scroll to position [333, 0]
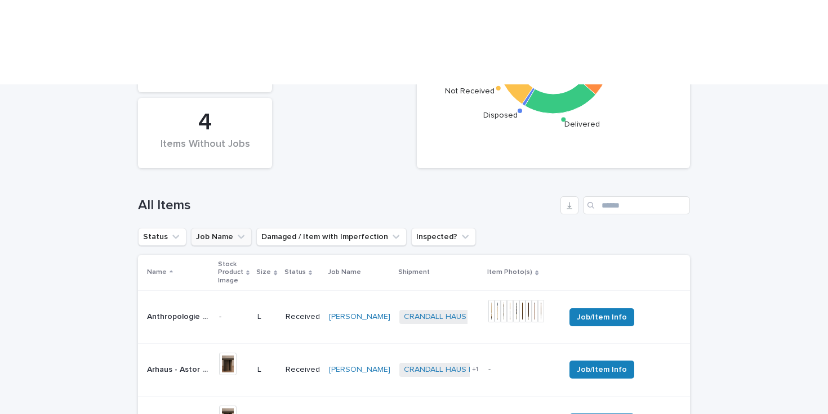
click at [210, 228] on button "Job Name" at bounding box center [221, 237] width 61 height 18
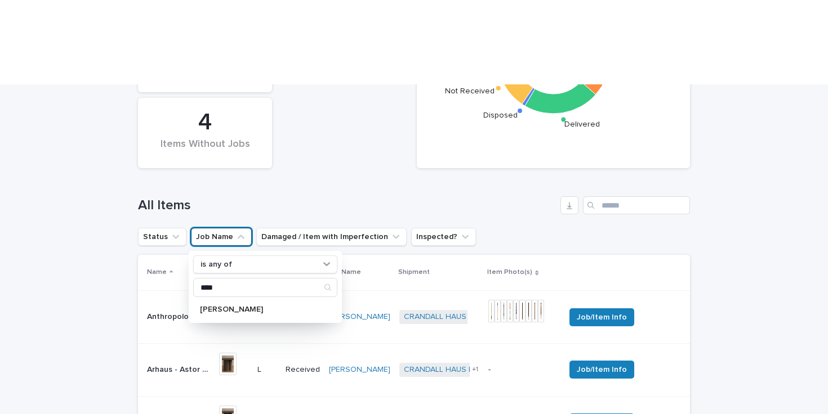
type input "****"
click at [230, 306] on p "[PERSON_NAME]" at bounding box center [259, 310] width 119 height 8
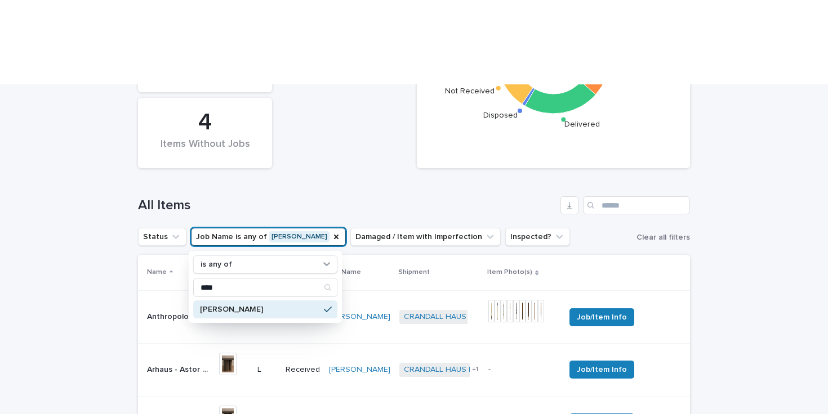
click at [68, 166] on div "Loading... Saving… Loading... Saving… Status of Items Received Not Received Dis…" at bounding box center [414, 380] width 828 height 908
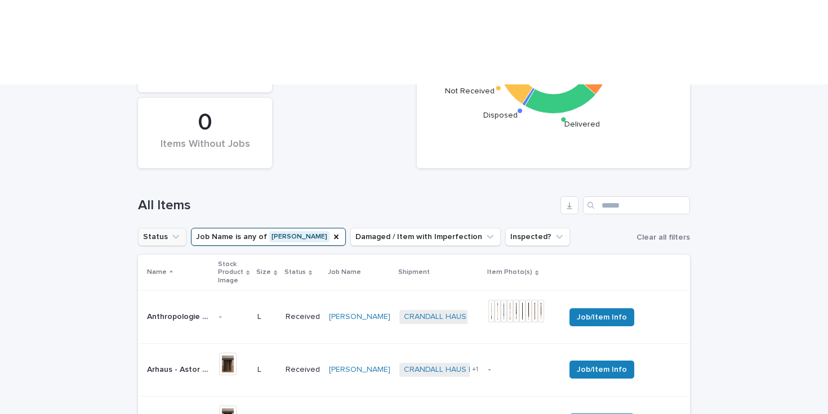
click at [148, 150] on div "Status of Items Received Not Received Disposed Delivered Customer Picked … 101 …" at bounding box center [414, 351] width 552 height 851
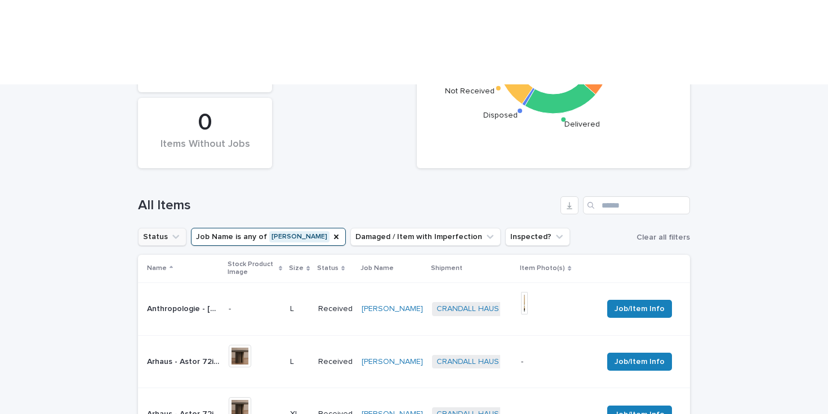
scroll to position [356, 0]
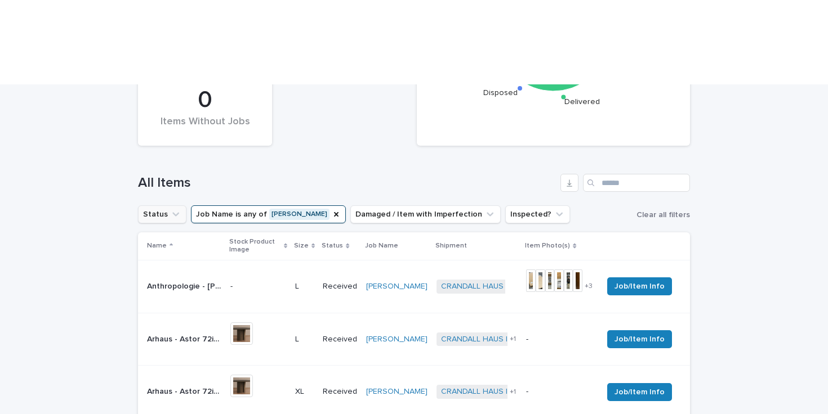
click at [156, 206] on button "Status" at bounding box center [162, 215] width 48 height 18
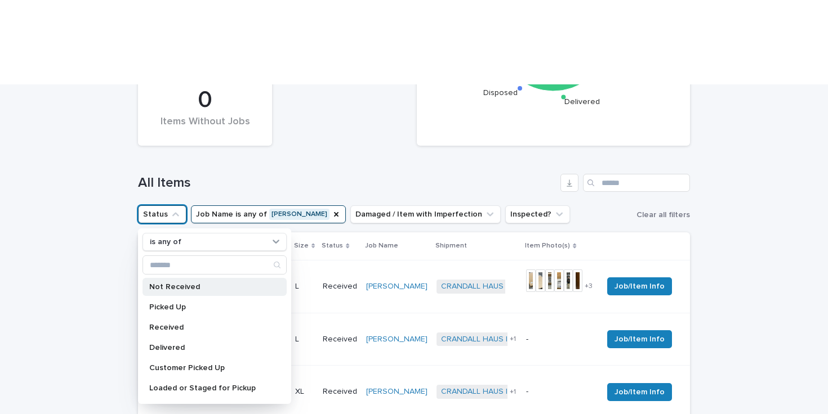
click at [181, 283] on p "Not Received" at bounding box center [208, 287] width 119 height 8
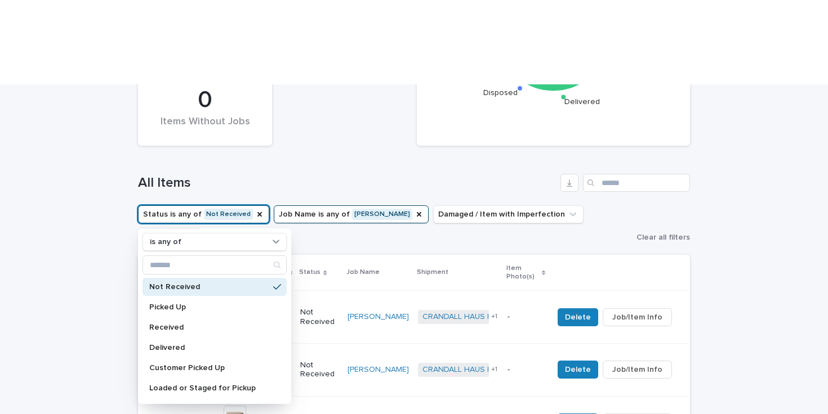
click at [90, 209] on div "Loading... Saving… Loading... Saving… Status of Items Received Not Received Dis…" at bounding box center [414, 409] width 828 height 1011
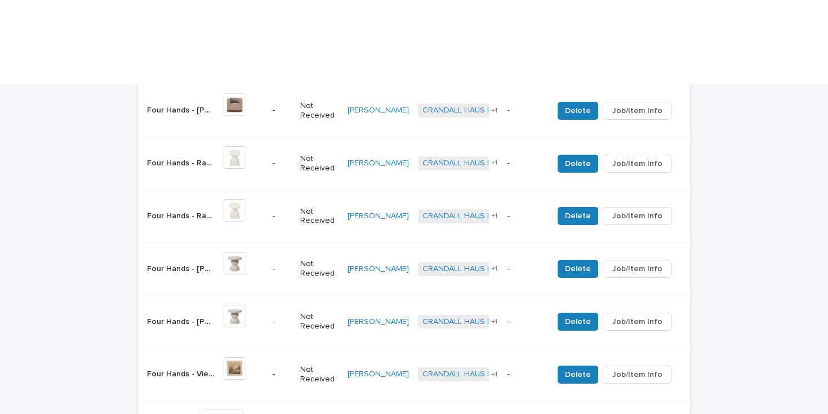
scroll to position [773, 0]
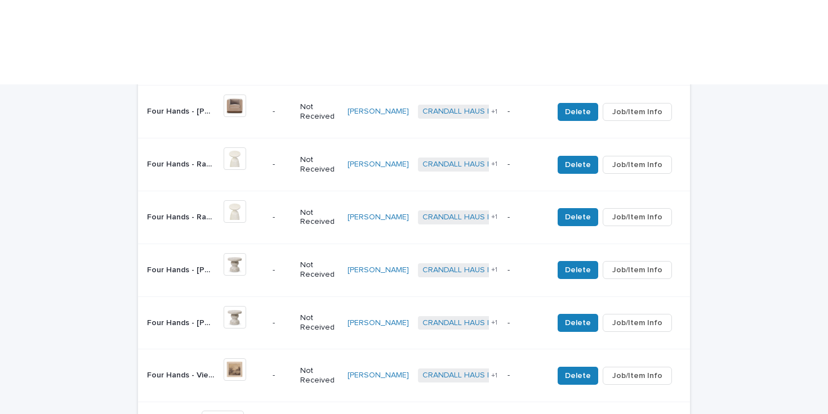
click at [650, 414] on span "Next" at bounding box center [658, 419] width 25 height 8
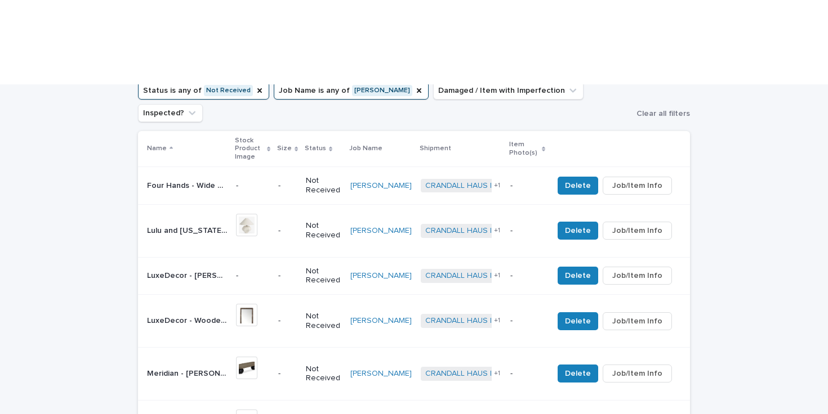
scroll to position [479, 0]
click at [208, 180] on p "Four Hands - Wide Arm Slipcover Accent Bench | 74981" at bounding box center [188, 186] width 82 height 12
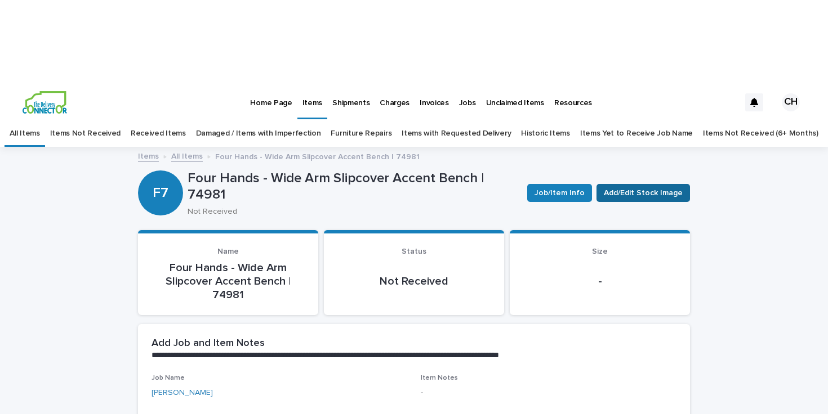
click at [658, 188] on span "Add/Edit Stock Image" at bounding box center [643, 193] width 79 height 11
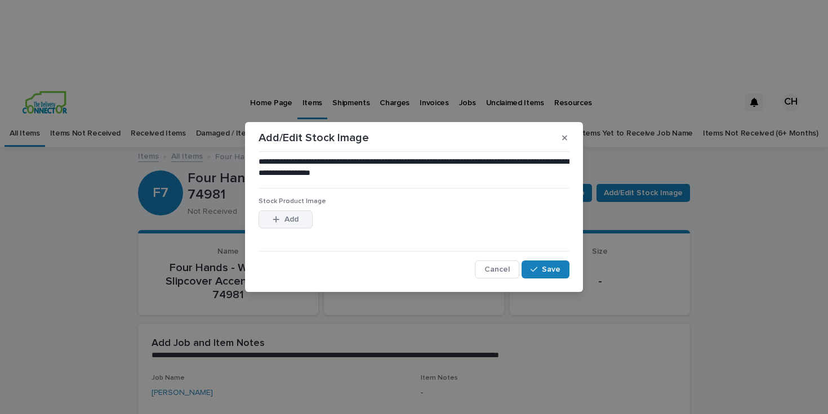
click at [288, 225] on button "Add" at bounding box center [285, 220] width 54 height 18
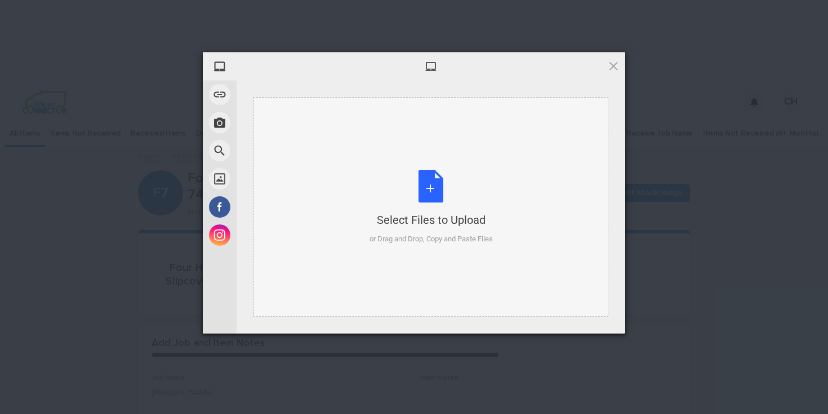
click at [423, 164] on div "Select Files to Upload or Drag and Drop, Copy and Paste Files" at bounding box center [430, 207] width 355 height 220
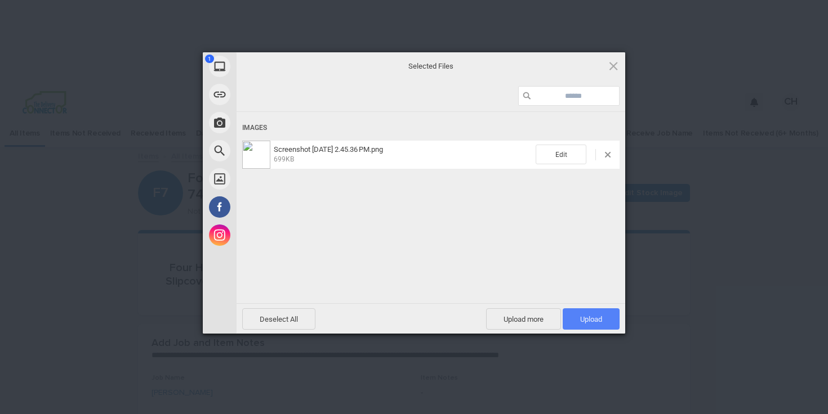
click at [585, 310] on span "Upload 1" at bounding box center [591, 319] width 57 height 21
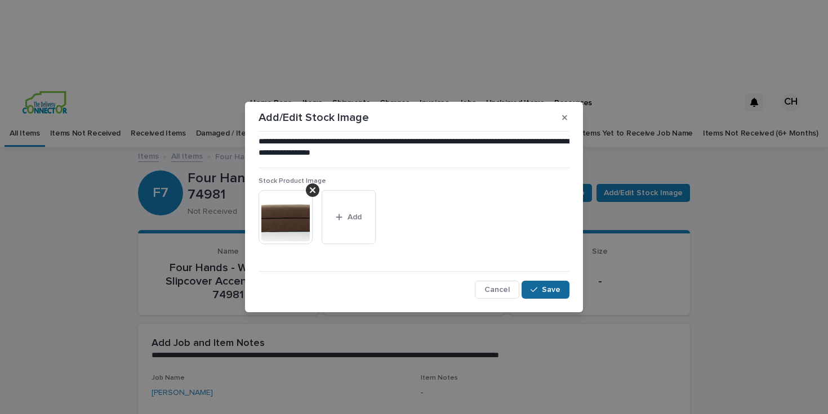
click at [553, 292] on span "Save" at bounding box center [551, 290] width 19 height 8
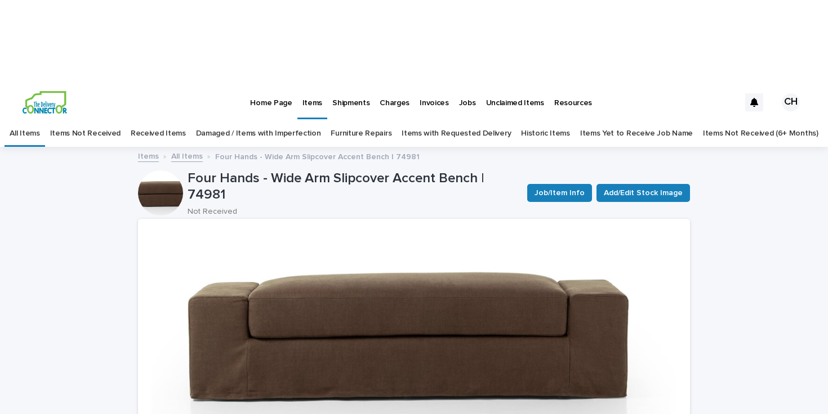
click at [194, 149] on link "All Items" at bounding box center [187, 155] width 32 height 13
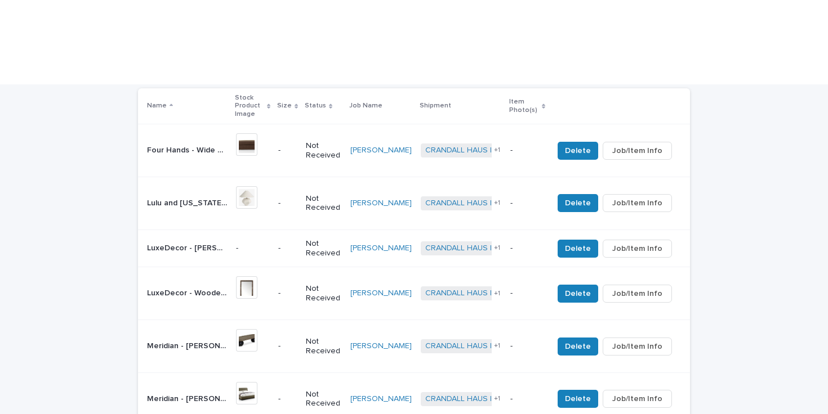
scroll to position [523, 0]
click at [269, 241] on div "-" at bounding box center [252, 247] width 33 height 12
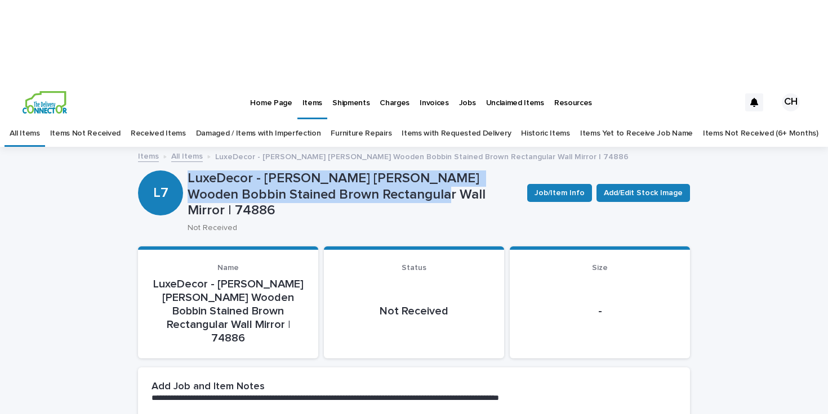
drag, startPoint x: 369, startPoint y: 111, endPoint x: 188, endPoint y: 92, distance: 182.9
click at [188, 171] on p "LuxeDecor - [PERSON_NAME] [PERSON_NAME] Wooden Bobbin Stained Brown Rectangular…" at bounding box center [353, 195] width 331 height 48
copy p "LuxeDecor - [PERSON_NAME] [PERSON_NAME] Wooden Bobbin Stained Brown Rectangular…"
click at [182, 149] on link "All Items" at bounding box center [187, 155] width 32 height 13
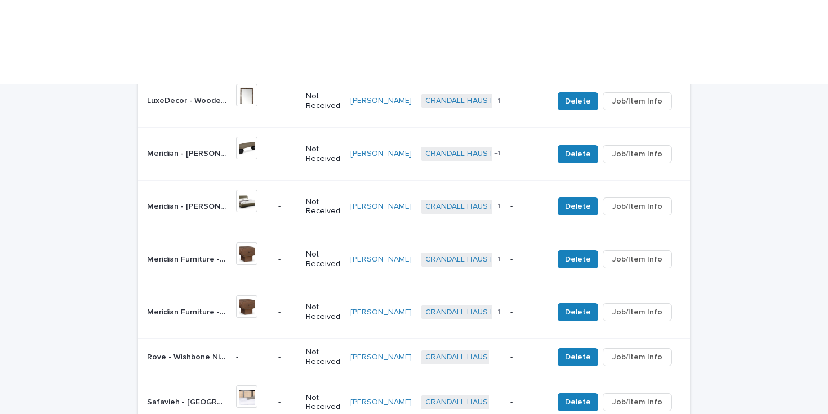
scroll to position [716, 0]
click at [166, 350] on p "Rove - Wishbone Nightstand Replacement | 77223" at bounding box center [188, 356] width 82 height 12
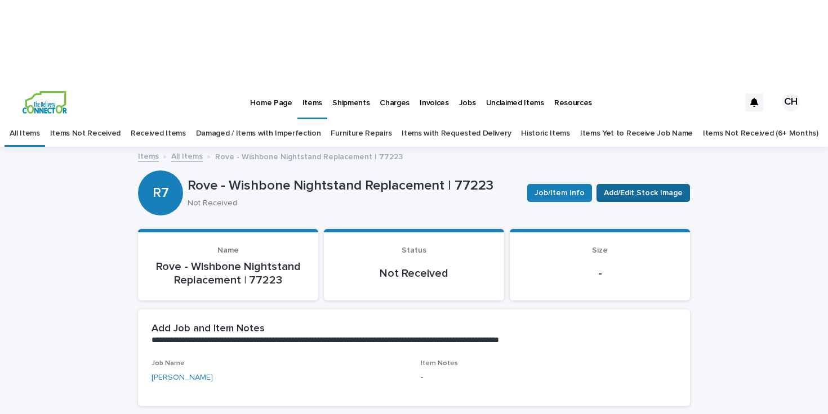
click at [650, 188] on span "Add/Edit Stock Image" at bounding box center [643, 193] width 79 height 11
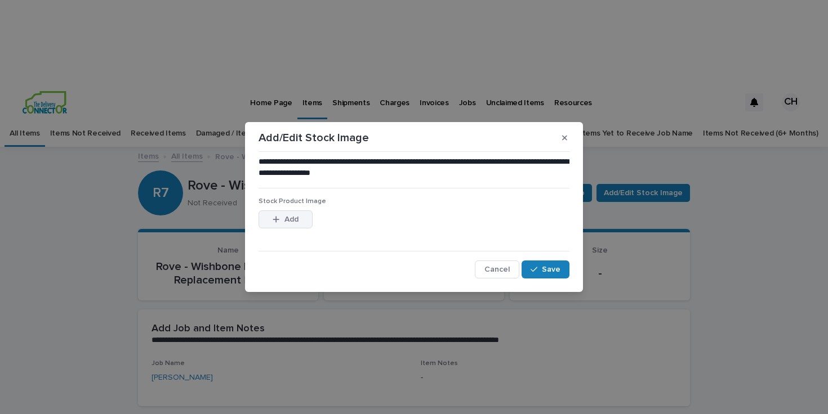
click at [266, 224] on button "Add" at bounding box center [285, 220] width 54 height 18
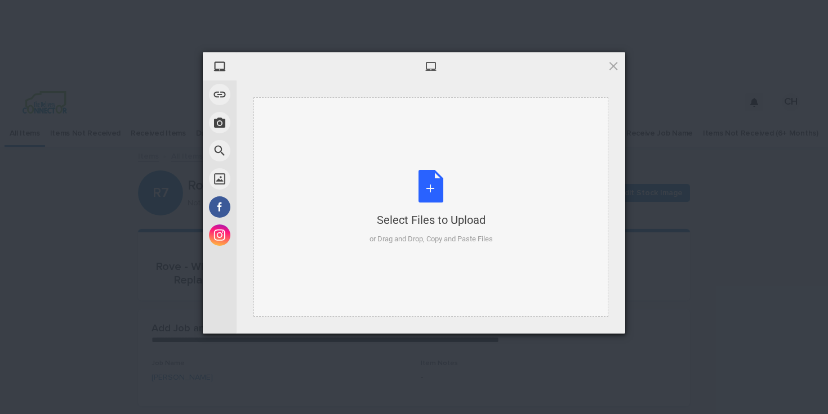
click at [355, 158] on div "Select Files to Upload or Drag and Drop, Copy and Paste Files" at bounding box center [430, 207] width 355 height 220
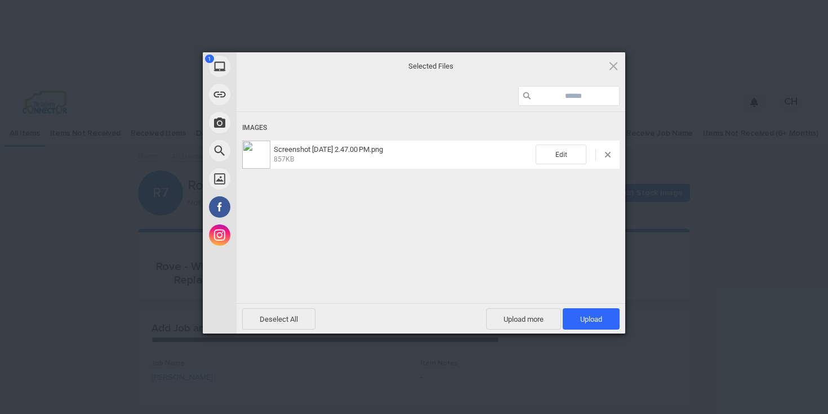
click at [579, 306] on div "Deselect All Upload more Upload 1" at bounding box center [430, 318] width 389 height 30
click at [580, 320] on span "Upload 1" at bounding box center [591, 319] width 22 height 8
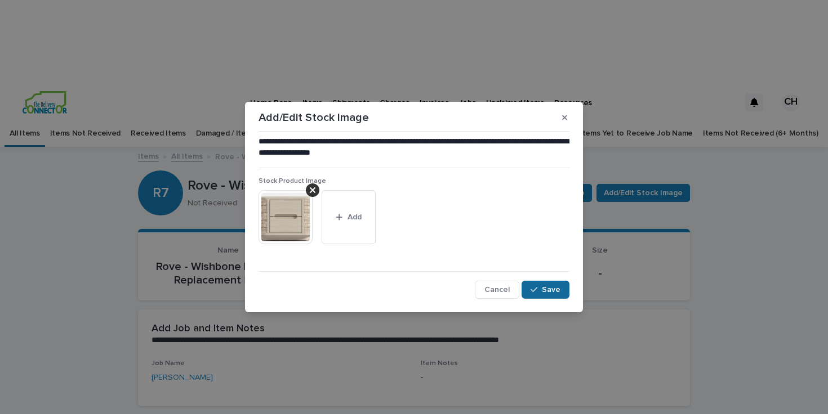
click at [542, 297] on button "Save" at bounding box center [545, 290] width 48 height 18
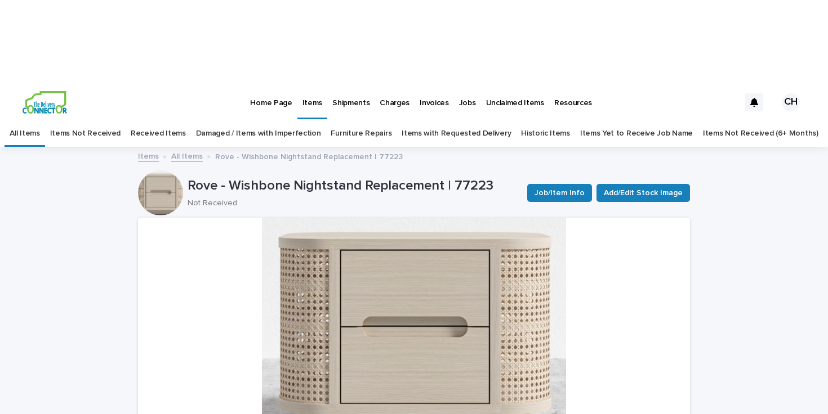
click at [184, 149] on link "All Items" at bounding box center [187, 155] width 32 height 13
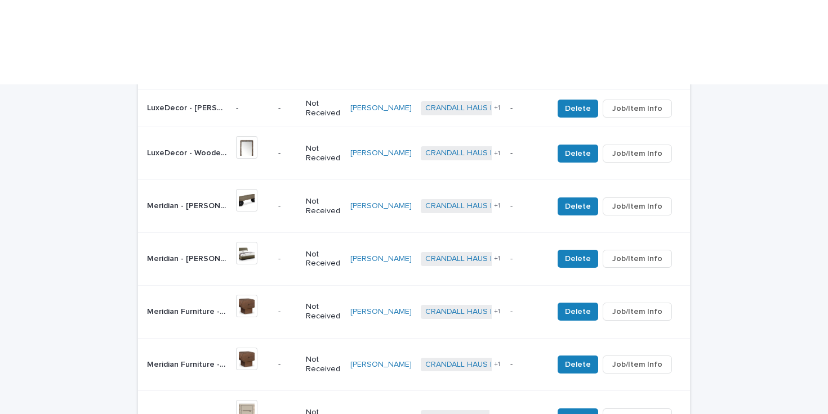
scroll to position [782, 0]
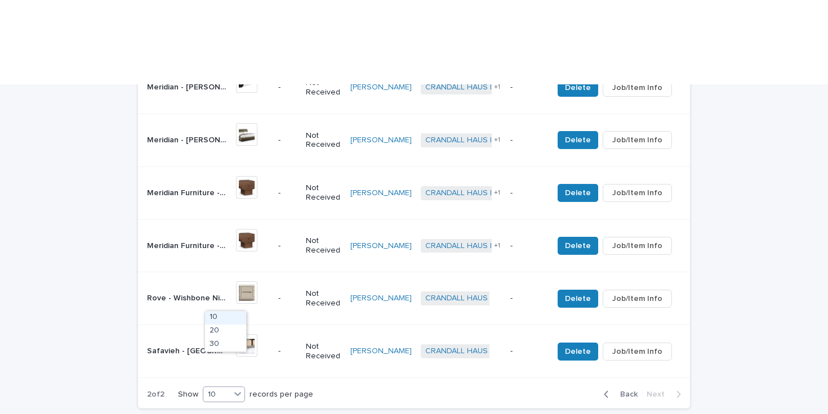
click at [226, 389] on div "10" at bounding box center [216, 395] width 27 height 12
click at [218, 341] on div "30" at bounding box center [225, 345] width 41 height 14
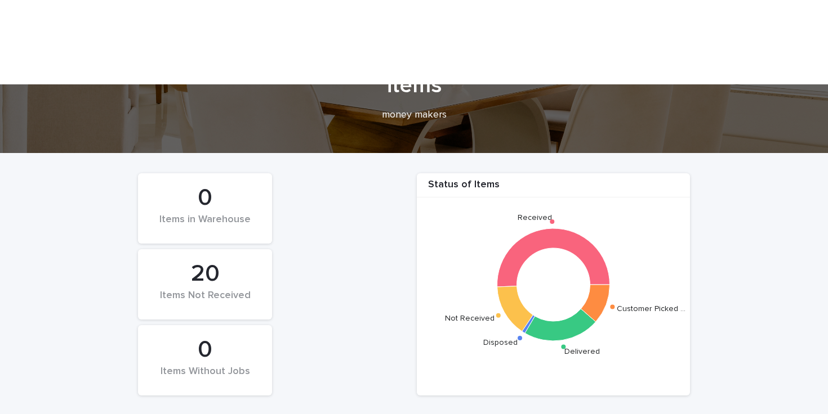
scroll to position [374, 0]
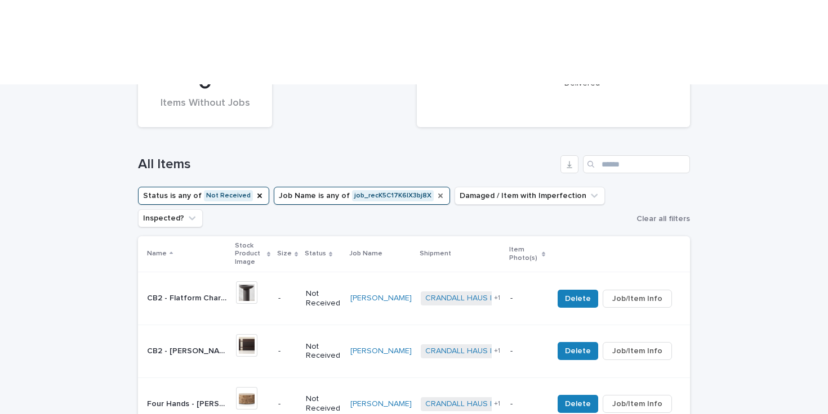
click at [438, 194] on icon "Job Name" at bounding box center [440, 196] width 5 height 5
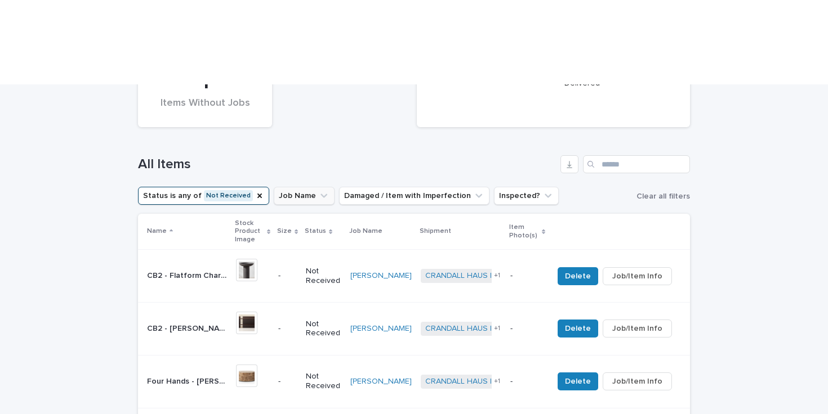
click at [307, 187] on button "Job Name" at bounding box center [304, 196] width 61 height 18
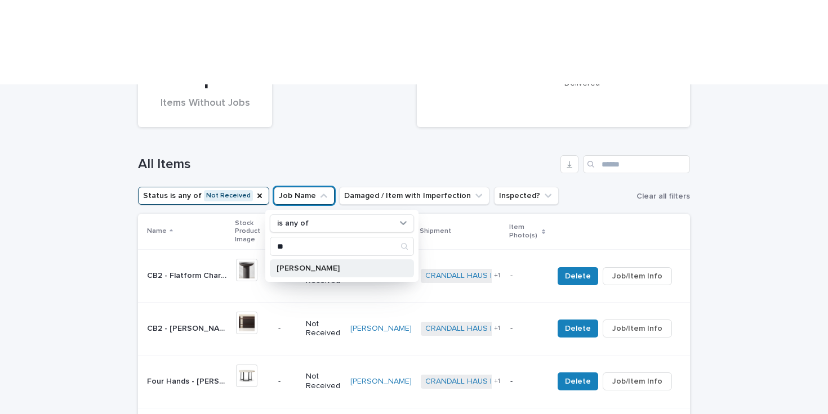
type input "**"
click at [291, 265] on p "[PERSON_NAME]" at bounding box center [335, 269] width 119 height 8
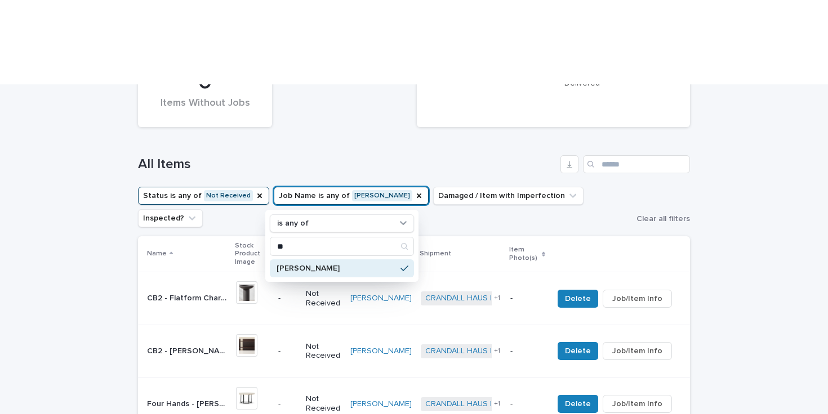
click at [354, 157] on h1 "All Items" at bounding box center [347, 165] width 418 height 16
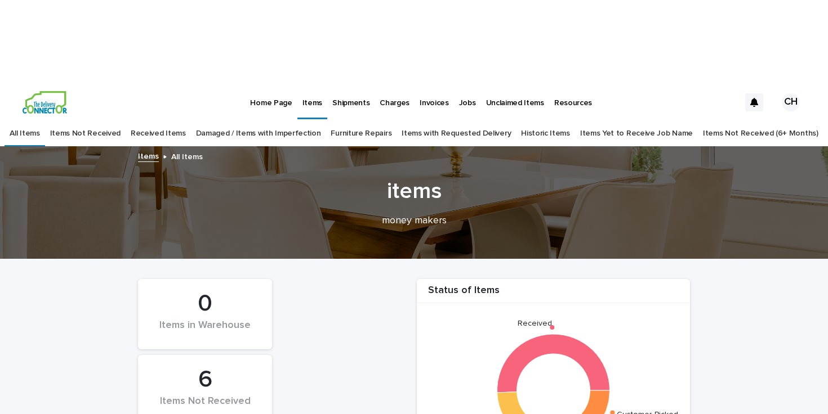
click at [64, 91] on img at bounding box center [45, 102] width 44 height 23
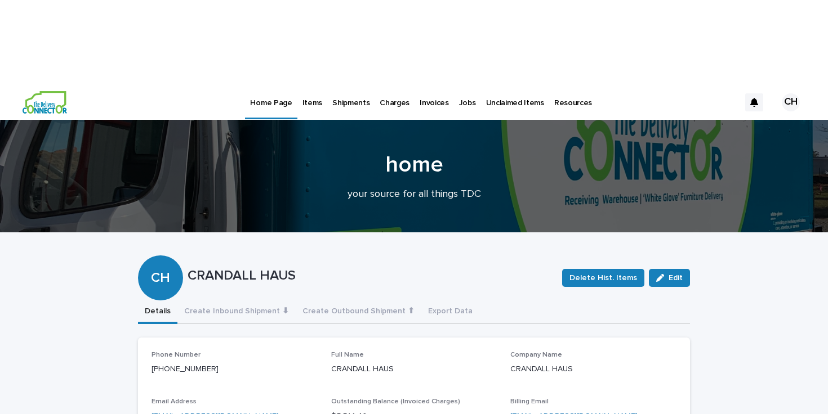
click at [459, 84] on p "Jobs" at bounding box center [467, 96] width 17 height 24
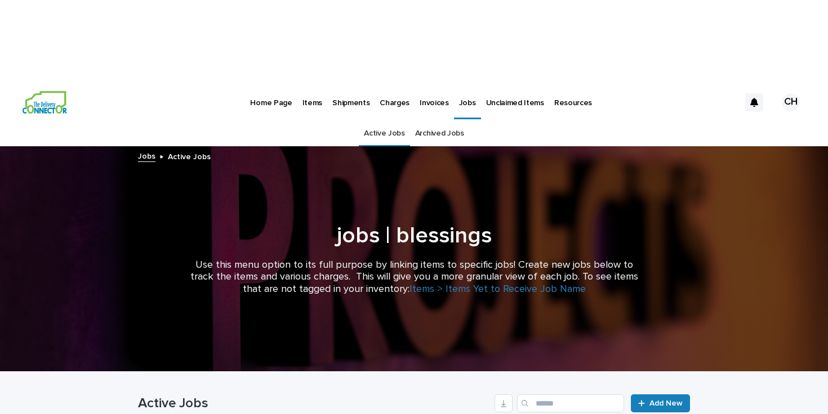
click at [306, 84] on p "Items" at bounding box center [312, 96] width 20 height 24
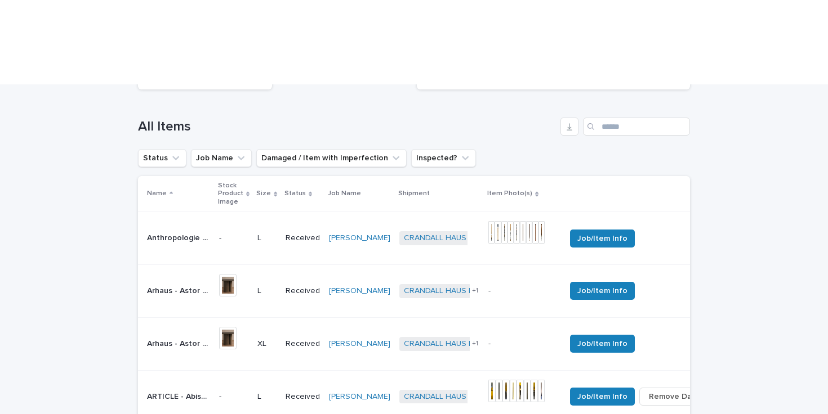
scroll to position [447, 0]
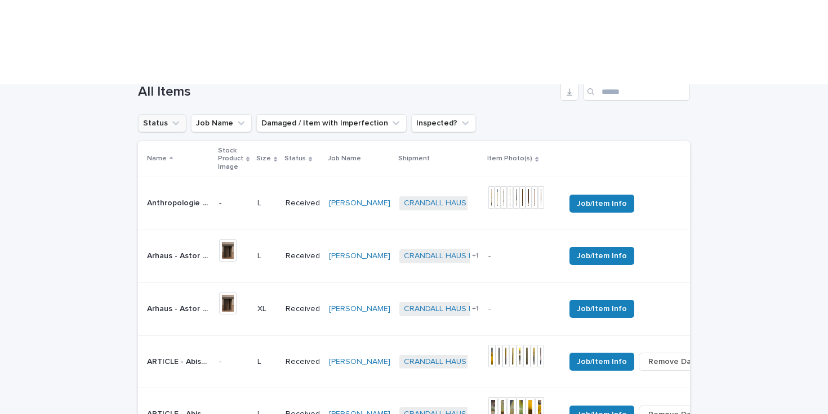
click at [161, 114] on button "Status" at bounding box center [162, 123] width 48 height 18
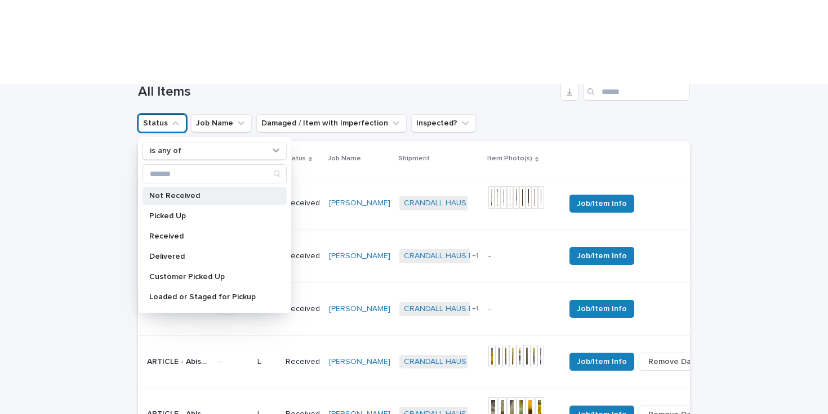
click at [162, 192] on p "Not Received" at bounding box center [208, 196] width 119 height 8
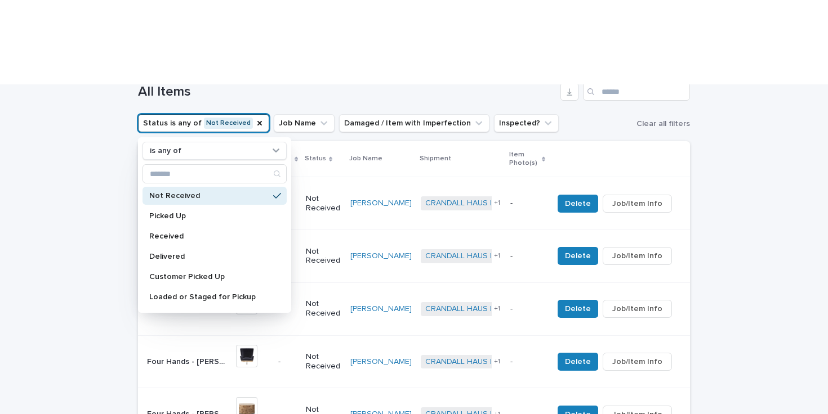
click at [103, 134] on div "Loading... Saving… Loading... Saving… Status of Items Received Not Received Dis…" at bounding box center [414, 306] width 828 height 989
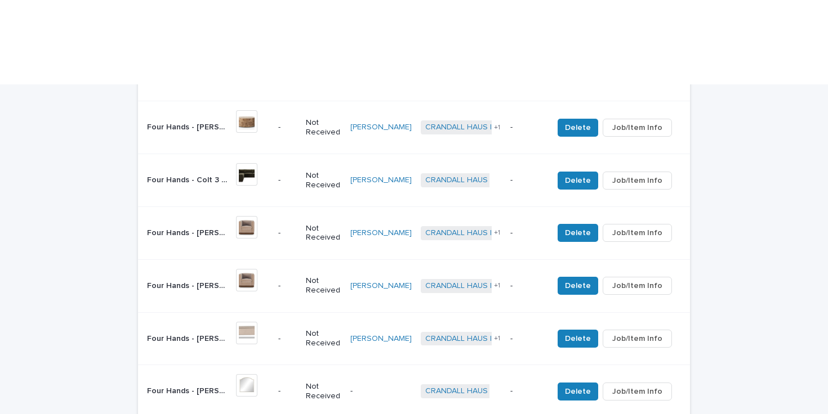
scroll to position [735, 0]
click at [224, 381] on div "30" at bounding box center [224, 385] width 41 height 14
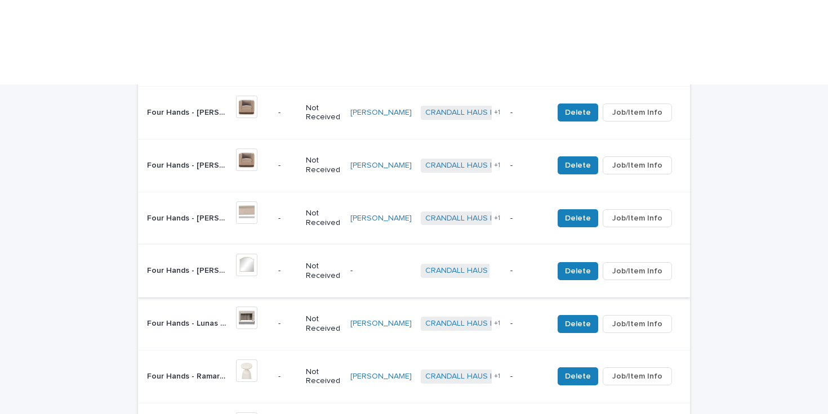
click at [632, 266] on span "Job/Item Info" at bounding box center [637, 271] width 50 height 11
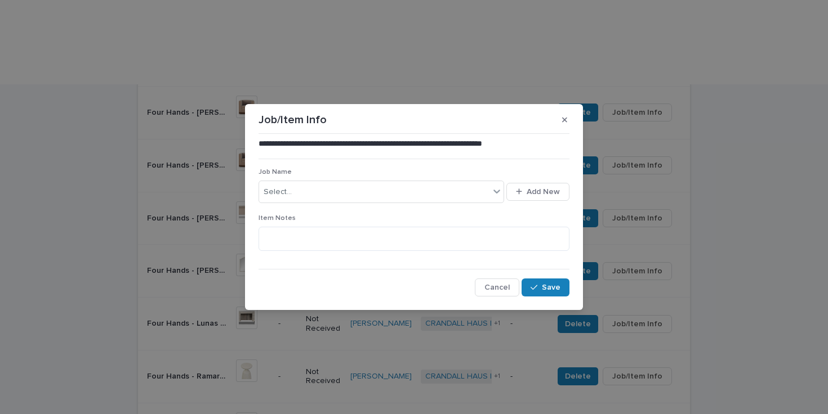
click at [725, 163] on div "**********" at bounding box center [414, 207] width 828 height 414
click at [565, 119] on icon "button" at bounding box center [564, 119] width 5 height 5
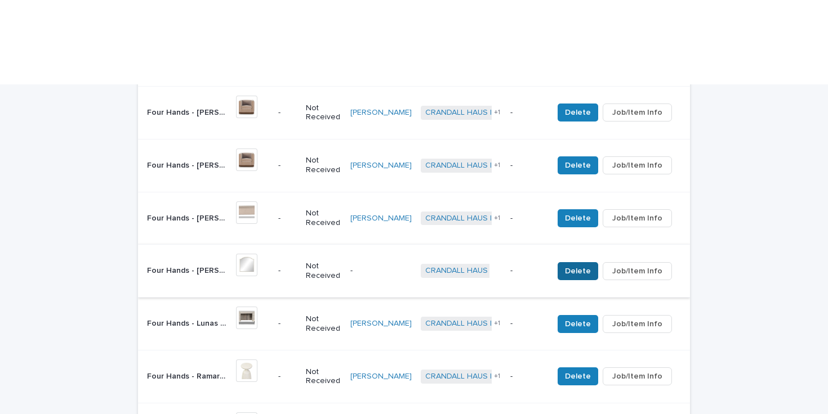
click at [577, 266] on span "Delete" at bounding box center [578, 271] width 26 height 11
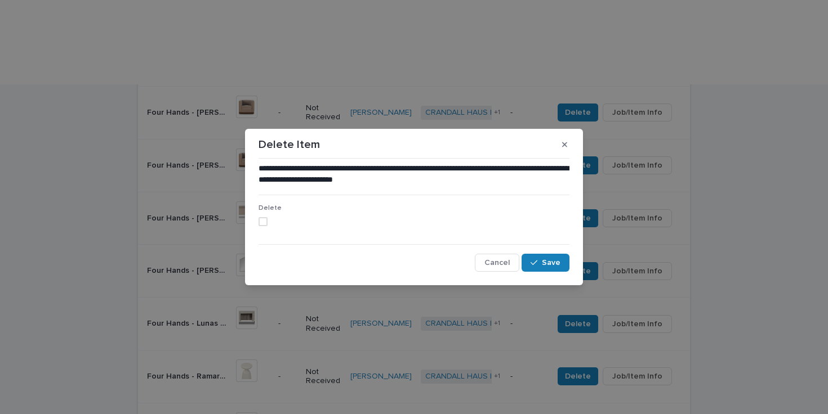
click at [259, 219] on span at bounding box center [262, 221] width 9 height 9
click at [546, 261] on span "Save" at bounding box center [551, 263] width 19 height 8
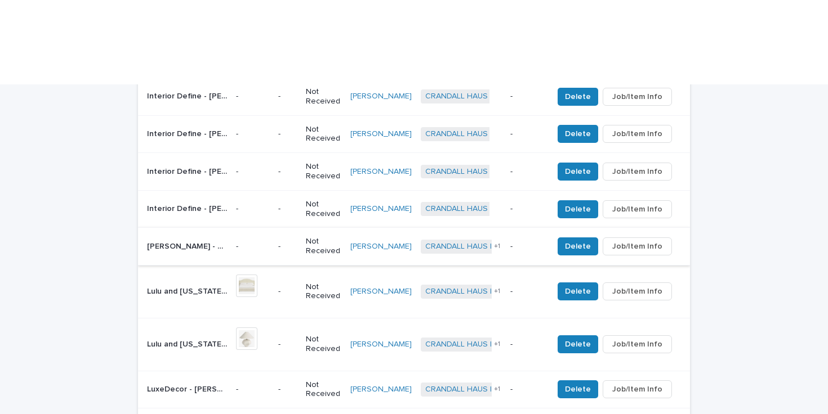
scroll to position [1618, 0]
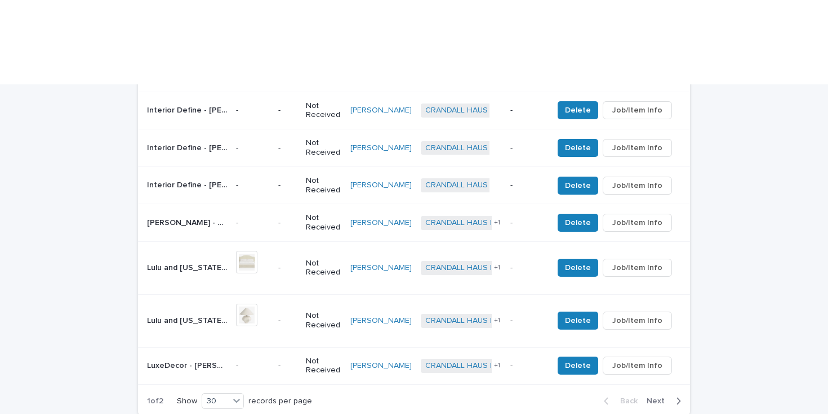
click at [662, 398] on span "Next" at bounding box center [658, 402] width 25 height 8
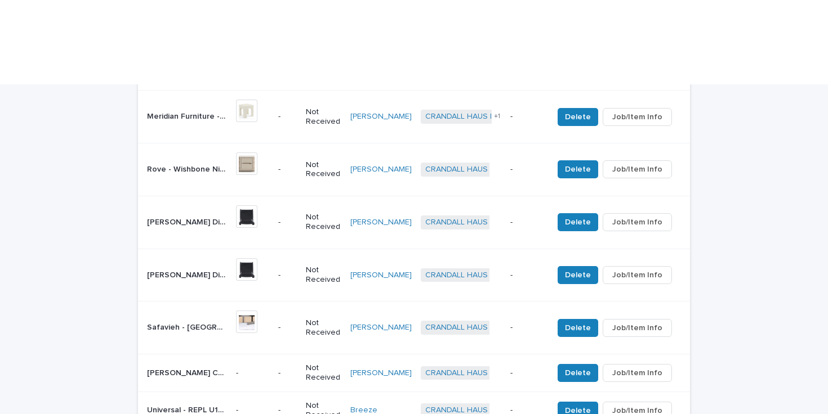
scroll to position [924, 0]
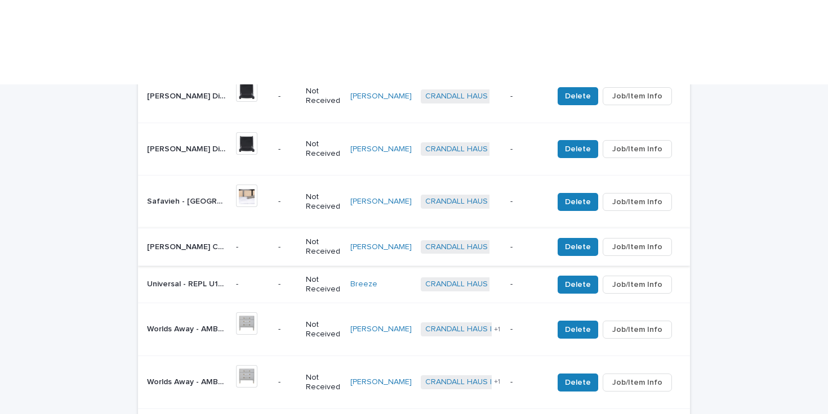
click at [631, 242] on span "Job/Item Info" at bounding box center [637, 247] width 50 height 11
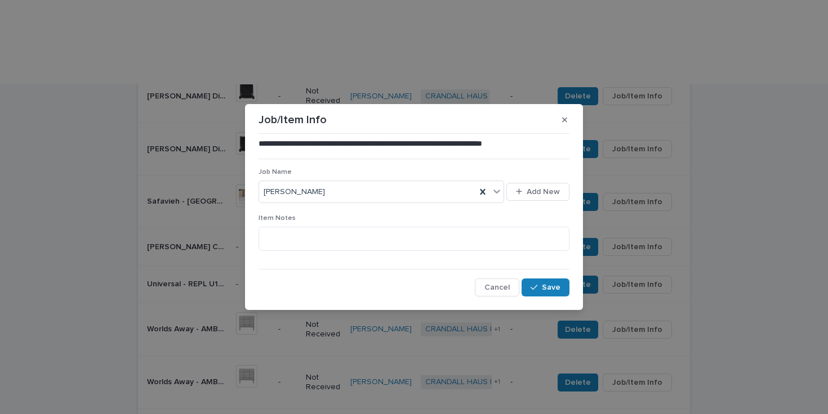
click at [753, 158] on div "**********" at bounding box center [414, 207] width 828 height 414
click at [563, 119] on icon "button" at bounding box center [564, 120] width 5 height 8
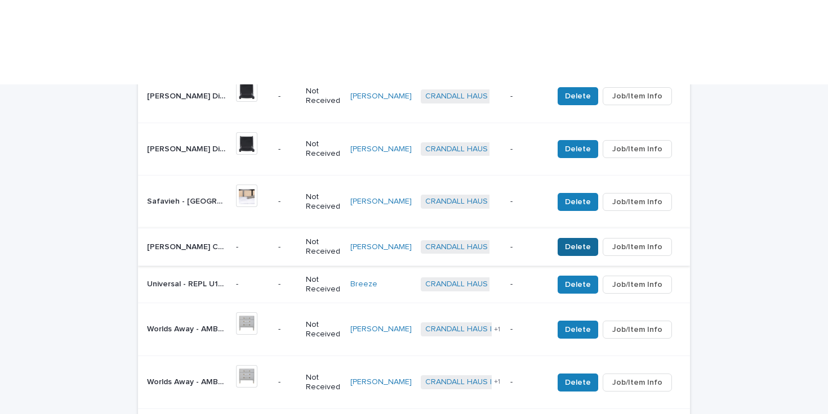
click at [568, 238] on button "Delete" at bounding box center [577, 247] width 41 height 18
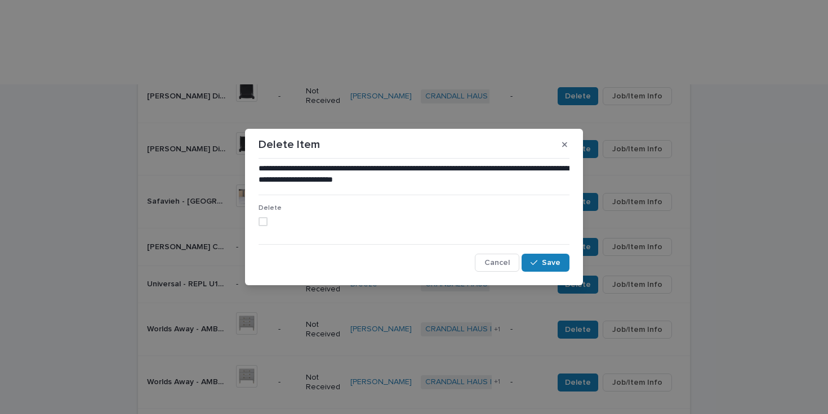
click at [258, 222] on span at bounding box center [262, 221] width 9 height 9
click at [543, 257] on button "Save" at bounding box center [545, 263] width 48 height 18
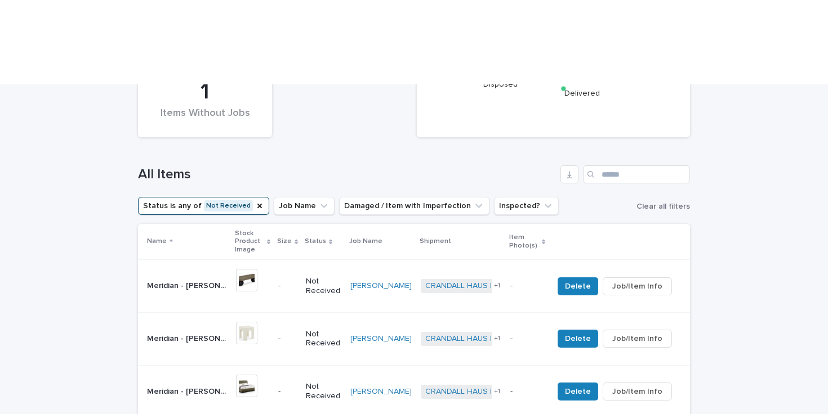
scroll to position [316, 0]
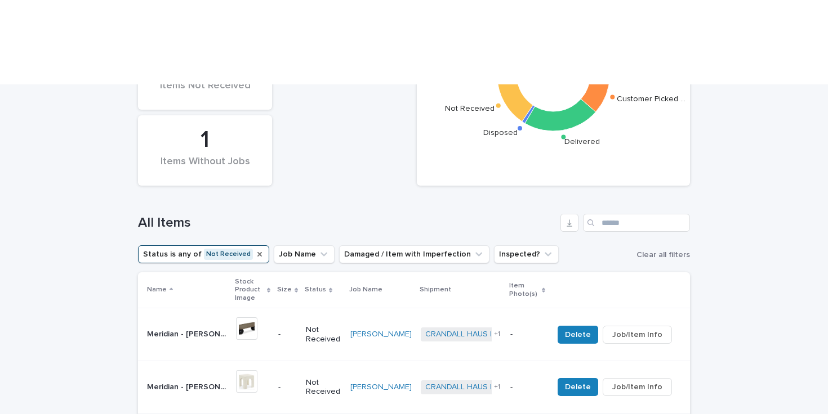
click at [255, 250] on icon "Status" at bounding box center [259, 254] width 9 height 9
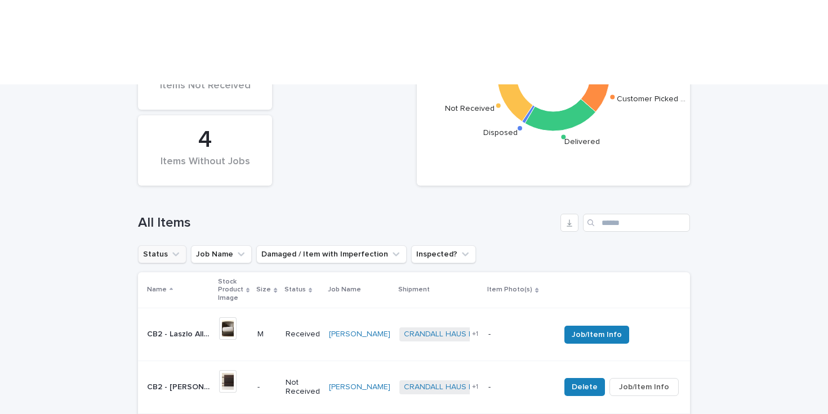
click at [180, 245] on button "Status" at bounding box center [162, 254] width 48 height 18
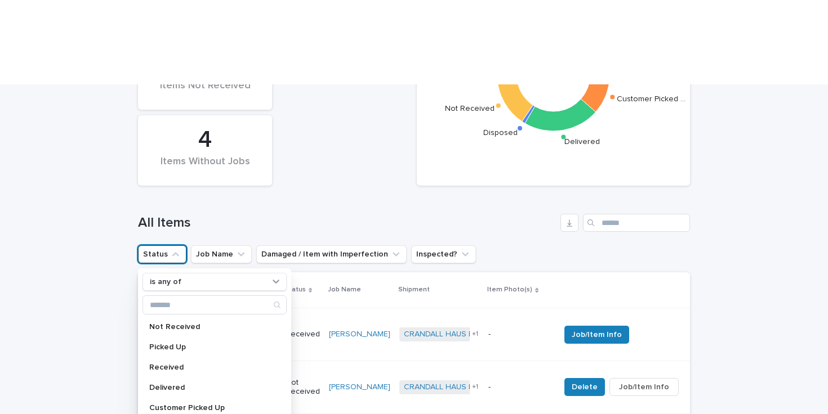
click at [180, 245] on button "Status" at bounding box center [162, 254] width 48 height 18
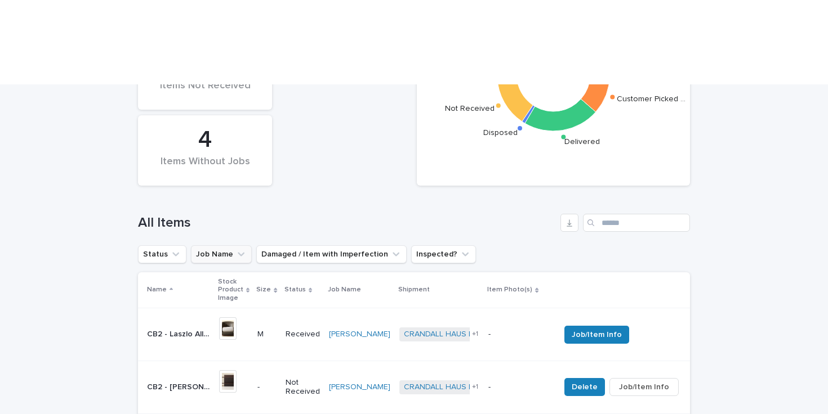
click at [216, 245] on button "Job Name" at bounding box center [221, 254] width 61 height 18
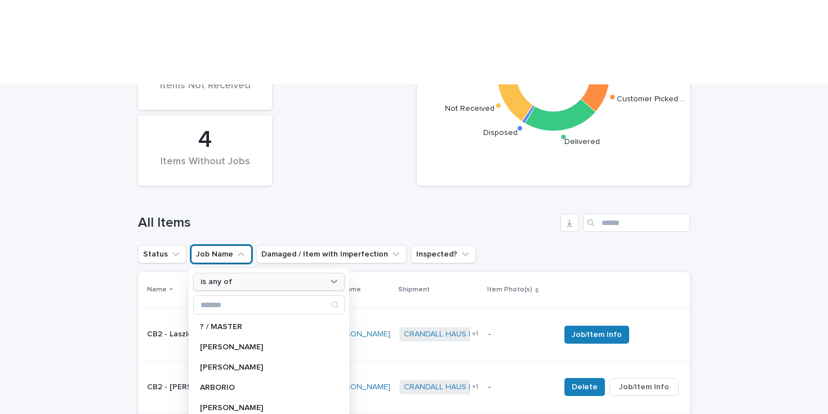
click at [239, 276] on div "is any of" at bounding box center [262, 282] width 132 height 12
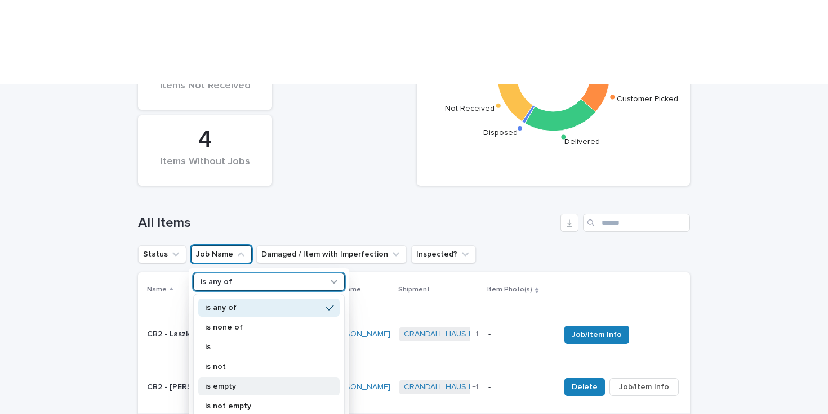
click at [233, 383] on p "is empty" at bounding box center [263, 387] width 117 height 8
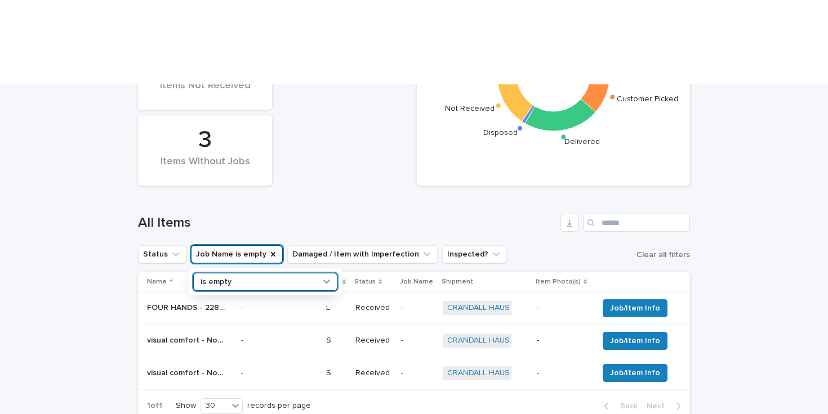
click at [376, 97] on div "Status of Items Received Not Received Disposed Delivered Customer Picked … 3 It…" at bounding box center [413, 75] width 563 height 234
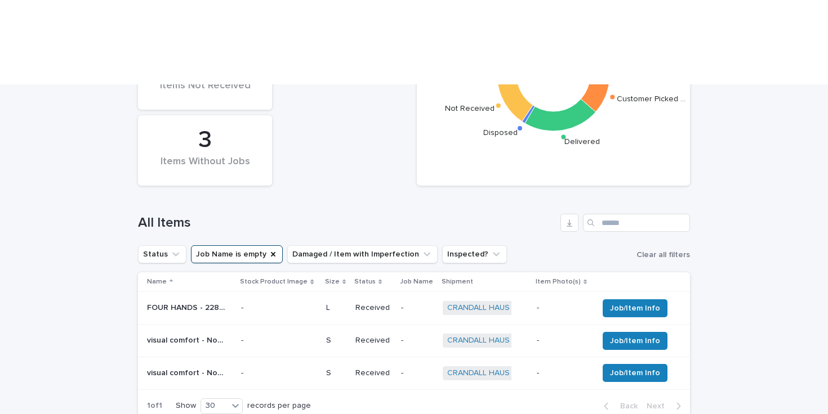
click at [574, 336] on p "-" at bounding box center [563, 341] width 52 height 10
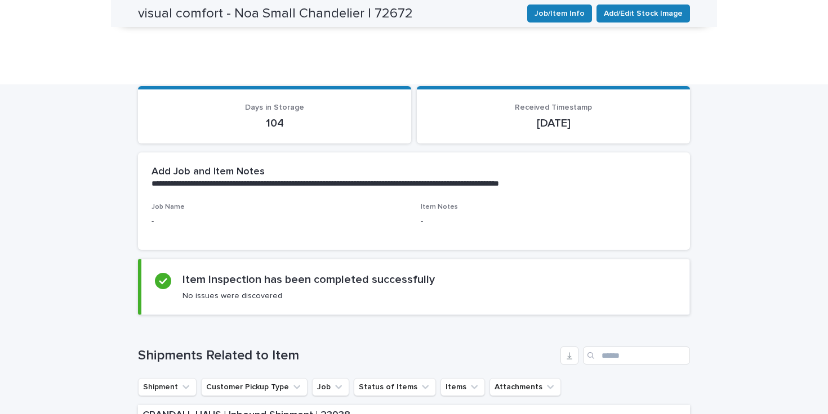
scroll to position [194, 0]
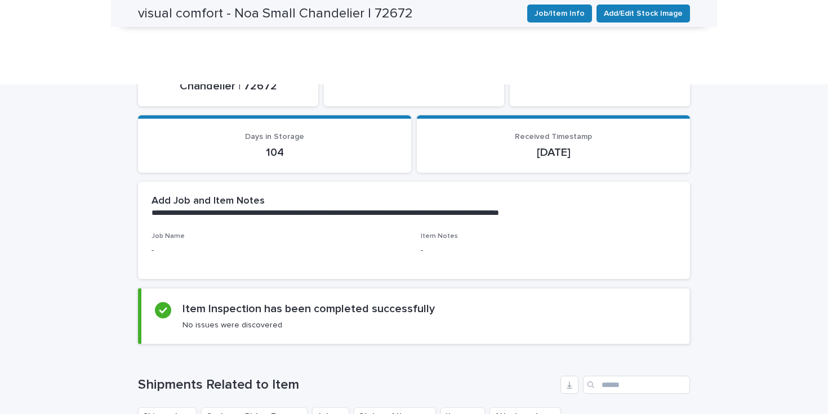
click at [81, 258] on div "**********" at bounding box center [414, 401] width 828 height 894
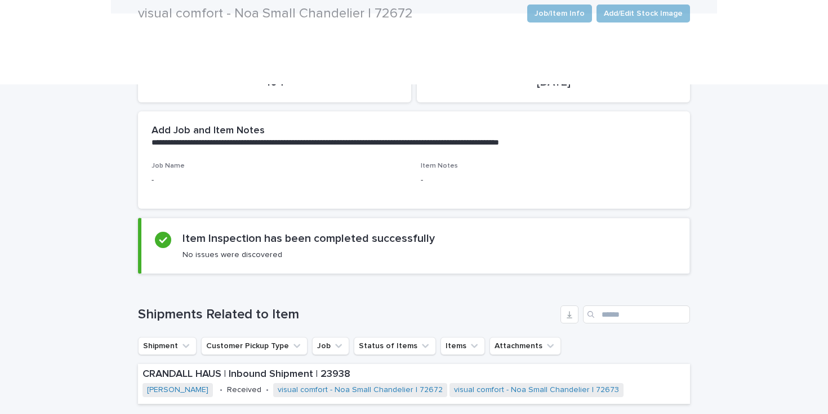
scroll to position [363, 0]
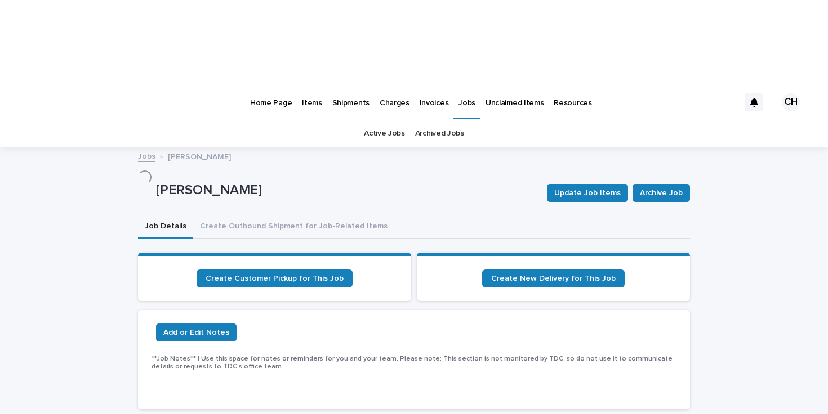
click at [309, 84] on link "Items" at bounding box center [312, 101] width 30 height 35
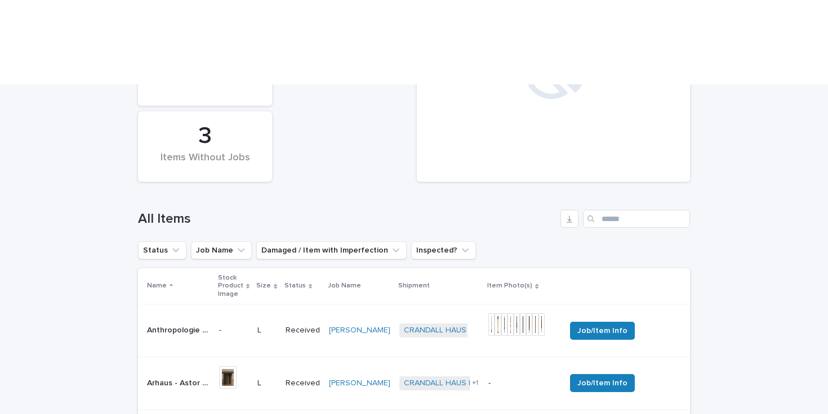
scroll to position [331, 0]
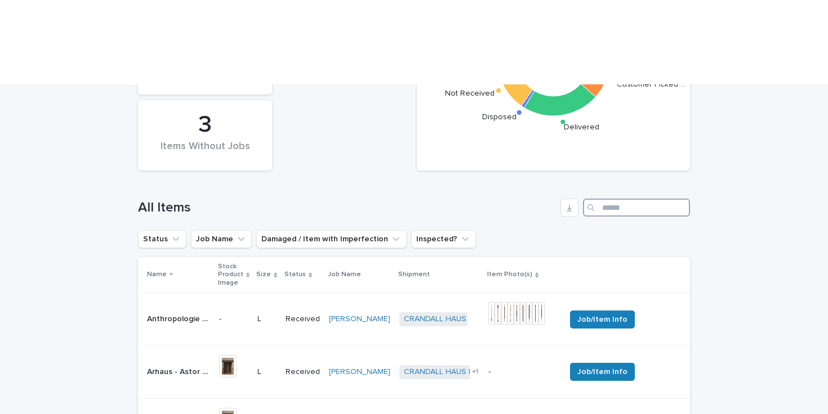
click at [628, 199] on input "Search" at bounding box center [636, 208] width 107 height 18
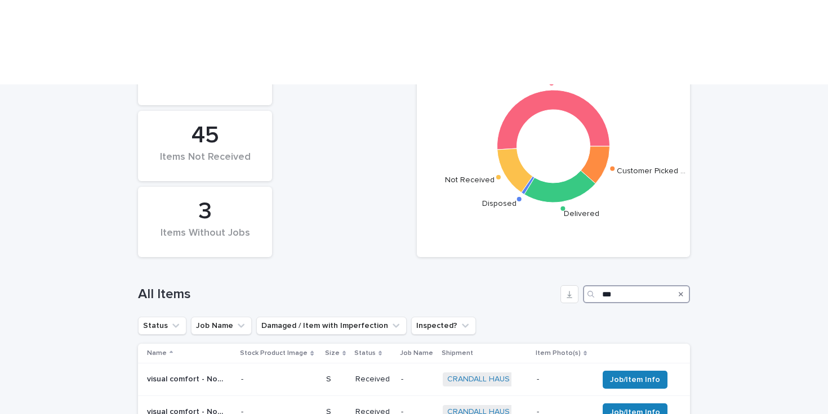
scroll to position [266, 0]
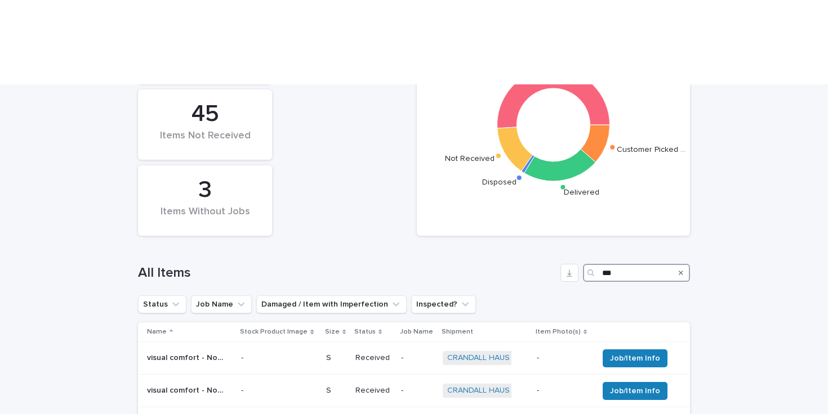
type input "***"
click at [176, 351] on p "visual comfort - Noa Small Chandelier | 72672" at bounding box center [188, 357] width 83 height 12
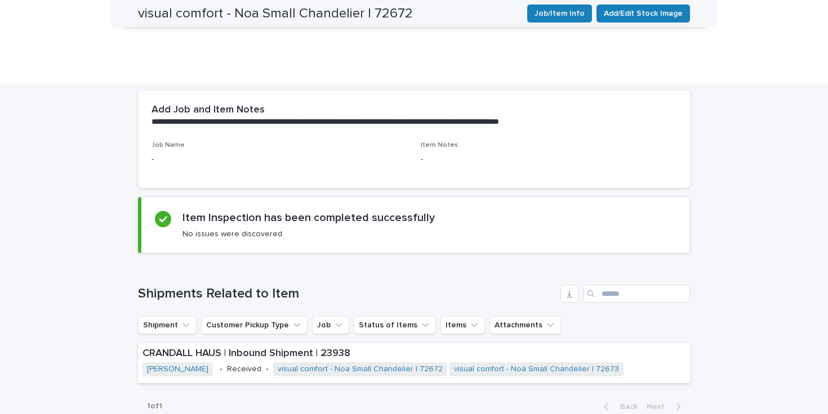
scroll to position [313, 0]
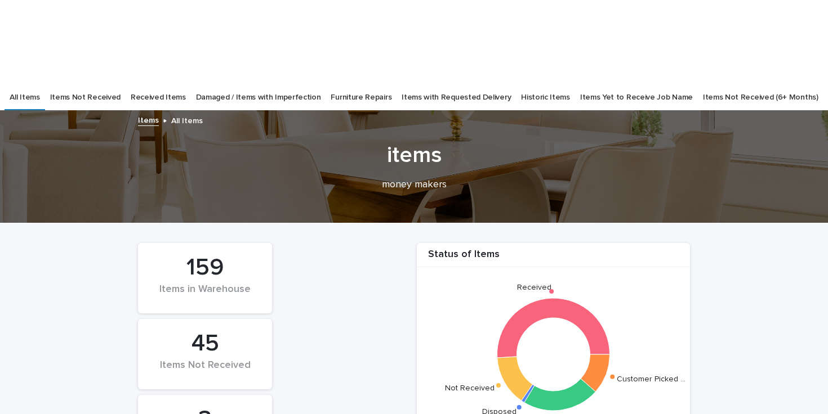
scroll to position [303, 0]
